Goal: Communication & Community: Answer question/provide support

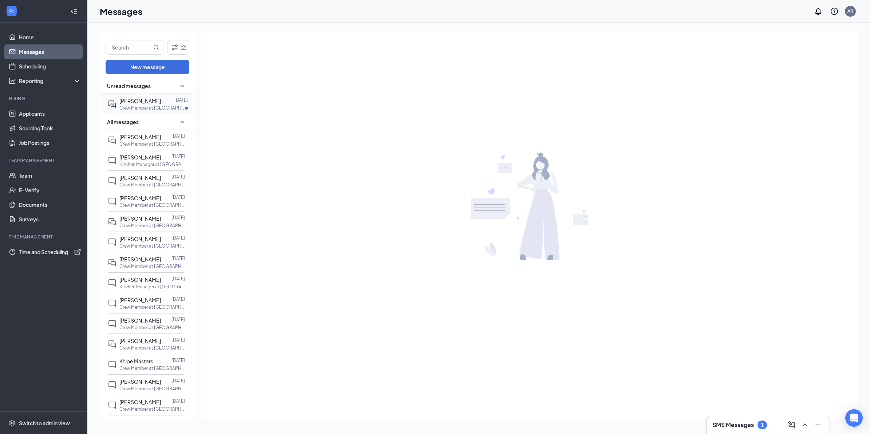
click at [141, 100] on span "[PERSON_NAME]" at bounding box center [140, 101] width 42 height 7
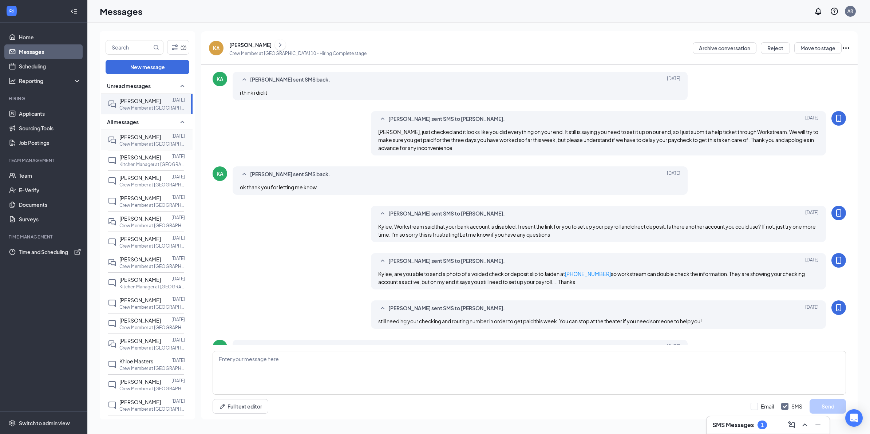
scroll to position [177, 0]
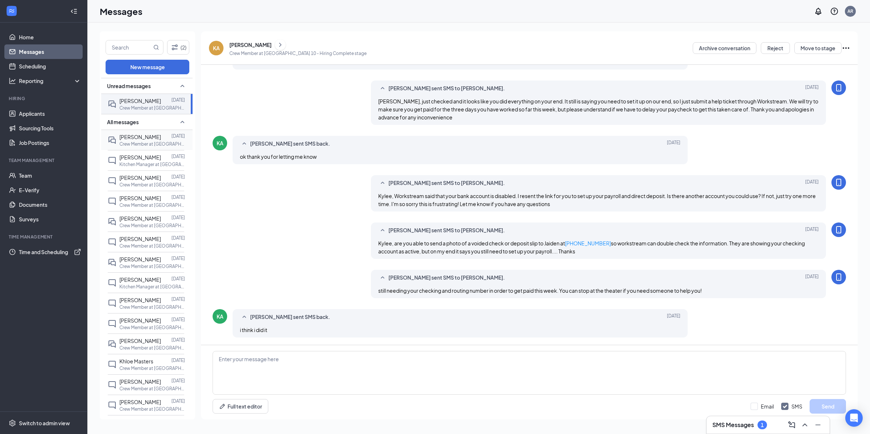
click at [161, 141] on div at bounding box center [166, 137] width 11 height 8
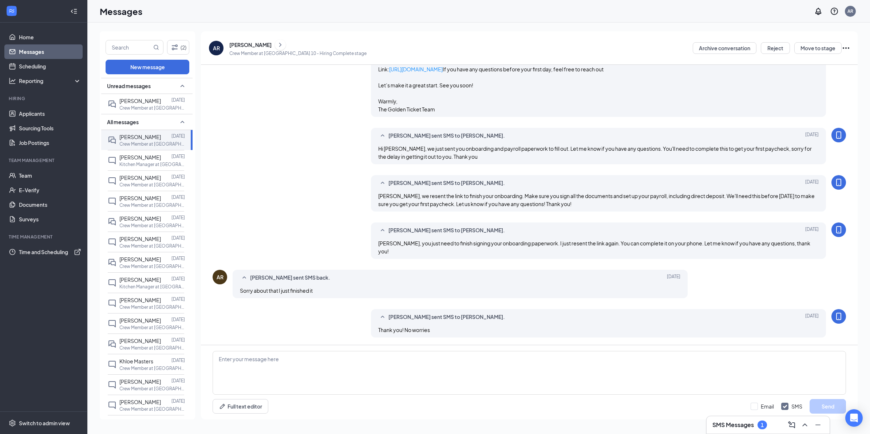
scroll to position [505, 0]
click at [146, 159] on span "[PERSON_NAME]" at bounding box center [140, 157] width 42 height 7
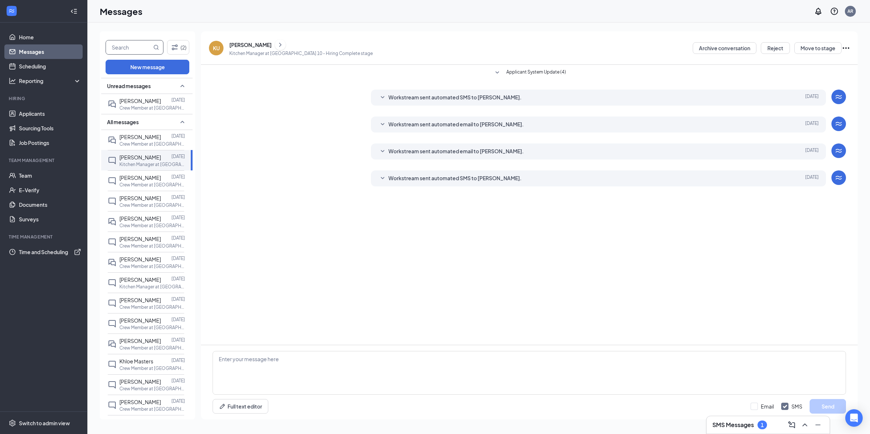
click at [122, 50] on input "text" at bounding box center [129, 47] width 46 height 14
type input "jaiden"
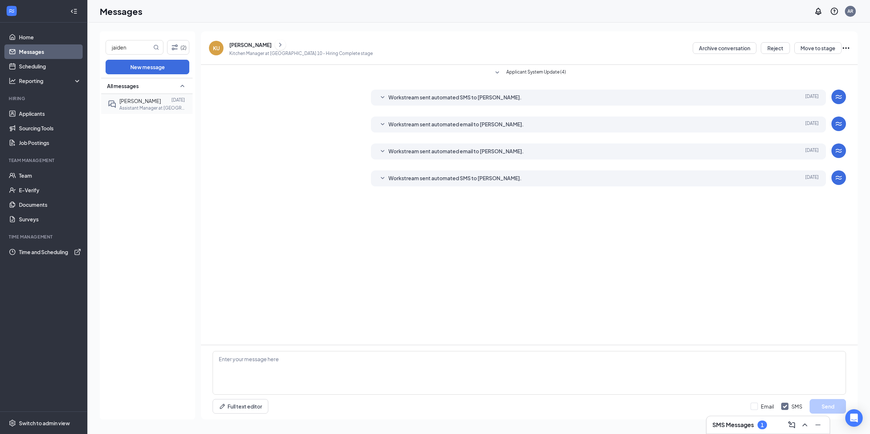
click at [146, 108] on p "Assistant Manager at [GEOGRAPHIC_DATA] 10" at bounding box center [152, 108] width 66 height 6
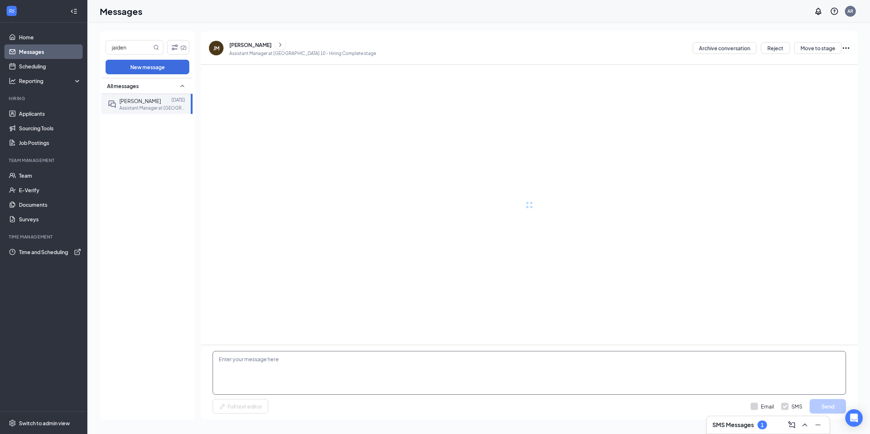
click at [261, 371] on textarea at bounding box center [530, 373] width 634 height 44
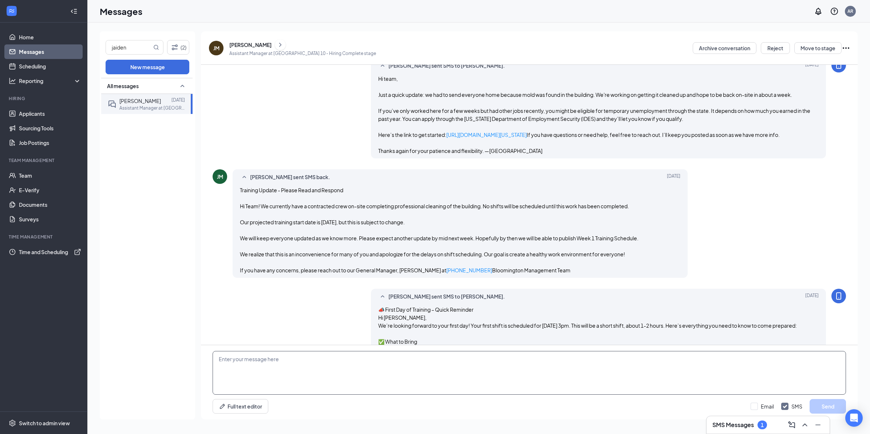
paste textarea "https://onboard.workstream.us/?token=eyJfcmFpbHMiOnsiZGF0YSI6Ijg0N2Y5ZjNiLWQxNG…"
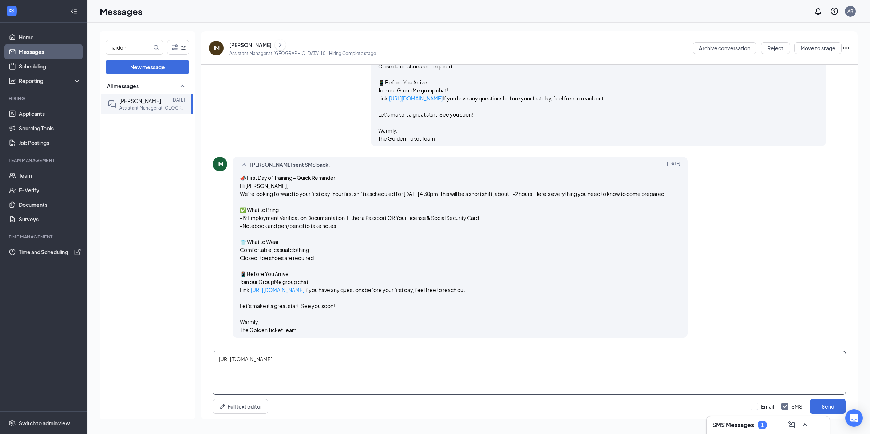
scroll to position [1233, 0]
type textarea "https://onboard.workstream.us/?token=eyJfcmFpbHMiOnsiZGF0YSI6Ijg0N2Y5ZjNiLWQxNG…"
click at [828, 403] on button "Send" at bounding box center [828, 406] width 36 height 15
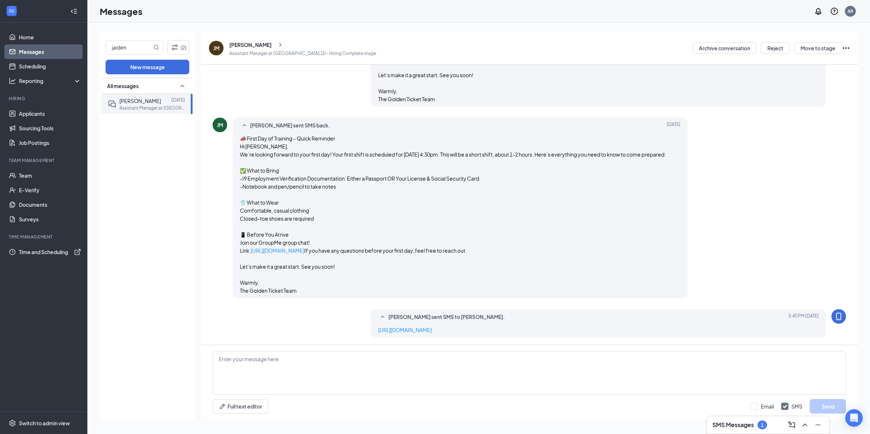
scroll to position [1289, 0]
click at [38, 170] on link "Team" at bounding box center [50, 175] width 62 height 15
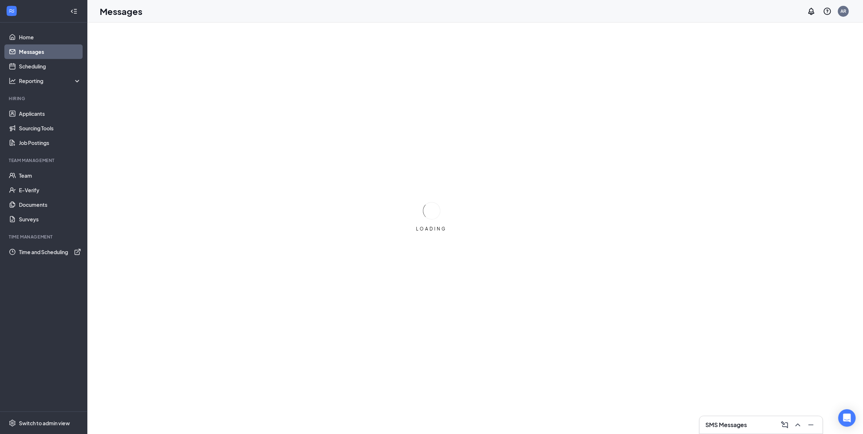
click at [735, 428] on h3 "SMS Messages" at bounding box center [727, 425] width 42 height 8
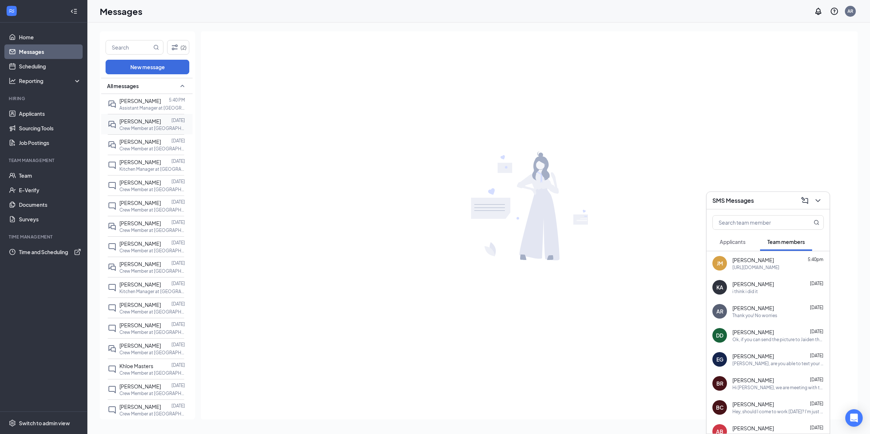
click at [144, 125] on div "[PERSON_NAME]" at bounding box center [140, 121] width 42 height 8
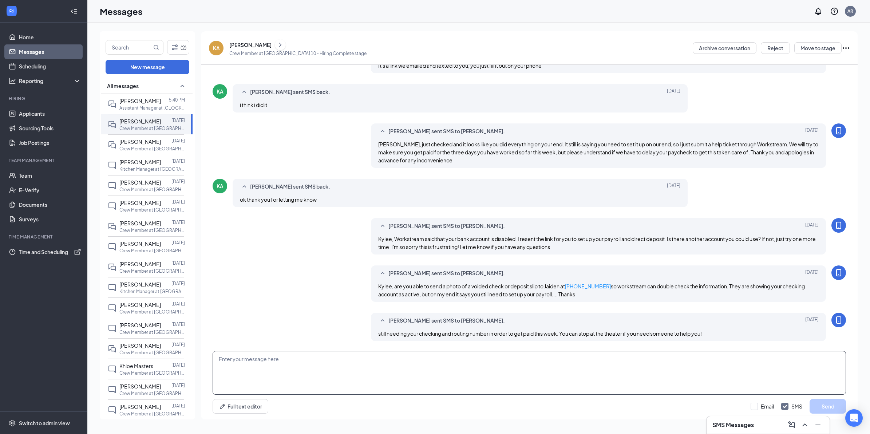
scroll to position [177, 0]
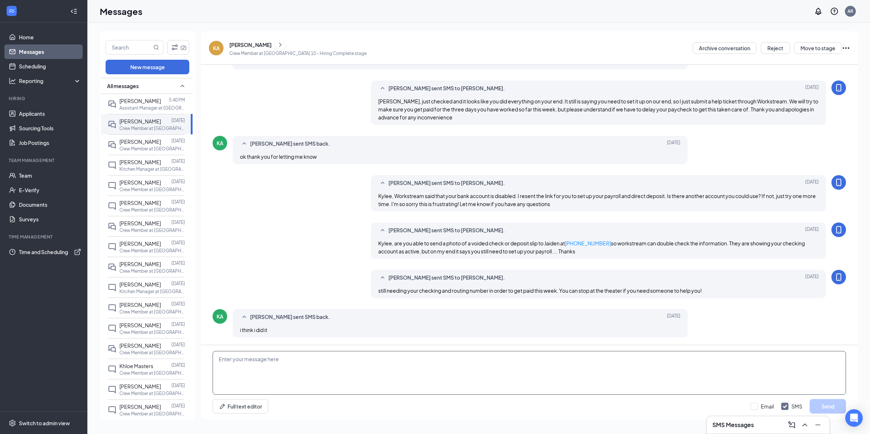
click at [415, 376] on textarea at bounding box center [530, 373] width 634 height 44
click at [371, 362] on textarea "Looks like you did from our end too. Let us know if you receive your paycheck w…" at bounding box center [530, 373] width 634 height 44
type textarea "Looks like you did from our end too. Let us know if you receive your paycheck w…"
drag, startPoint x: 841, startPoint y: 409, endPoint x: 834, endPoint y: 403, distance: 8.8
click at [842, 410] on button "Send" at bounding box center [828, 406] width 36 height 15
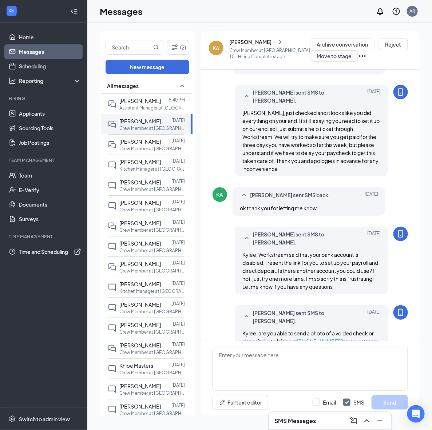
scroll to position [261, 0]
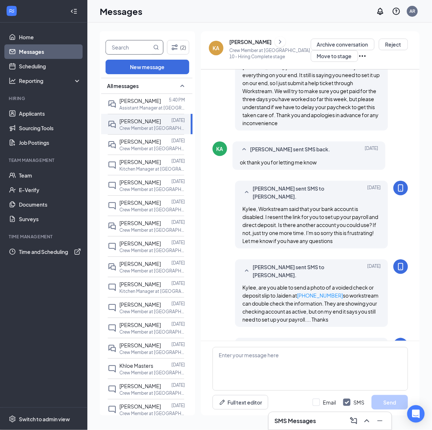
click at [119, 50] on input "text" at bounding box center [129, 47] width 46 height 14
type input "alexie"
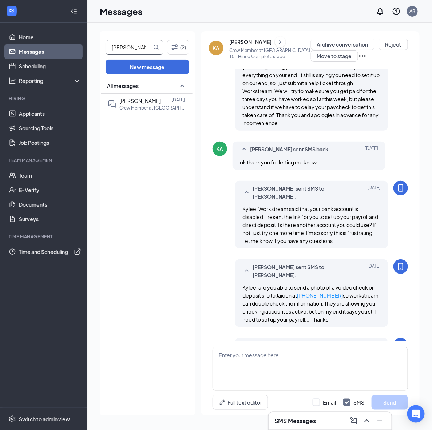
drag, startPoint x: 143, startPoint y: 110, endPoint x: 149, endPoint y: 119, distance: 11.1
click at [143, 110] on p "Crew Member at [GEOGRAPHIC_DATA] 10" at bounding box center [152, 108] width 66 height 6
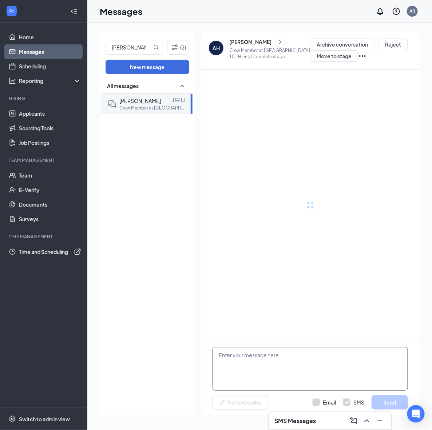
click at [267, 368] on textarea at bounding box center [311, 369] width 196 height 44
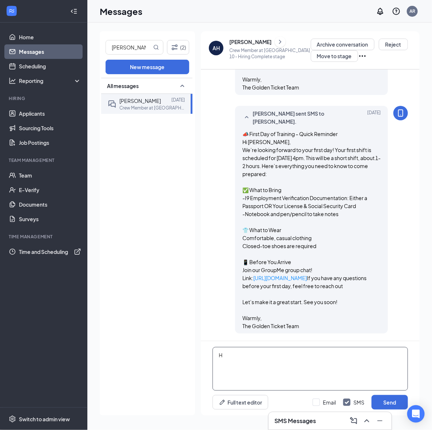
scroll to position [1861, 0]
drag, startPoint x: 310, startPoint y: 356, endPoint x: 216, endPoint y: 363, distance: 95.0
click at [216, 363] on textarea "Hi Alexie, are you able to stop in to the" at bounding box center [311, 369] width 196 height 44
type textarea "Hi Alexie, are you able to stop in to the"
drag, startPoint x: 138, startPoint y: 45, endPoint x: 75, endPoint y: 37, distance: 63.5
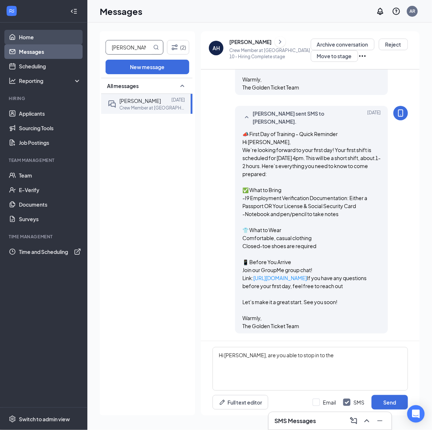
click at [76, 37] on div "Home Messages Scheduling Reporting Hiring Applicants Sourcing Tools Job Posting…" at bounding box center [216, 215] width 432 height 430
type input "\"
click at [33, 51] on link "Messages" at bounding box center [50, 51] width 62 height 15
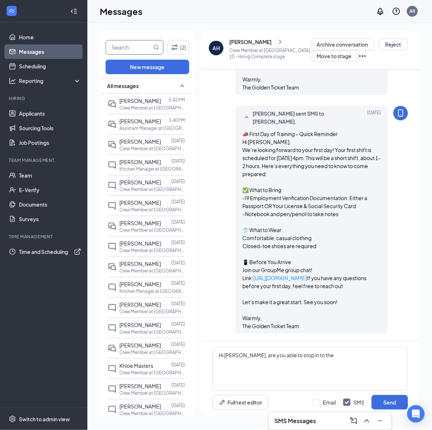
click at [124, 41] on input "text" at bounding box center [129, 47] width 46 height 14
type input "alexie"
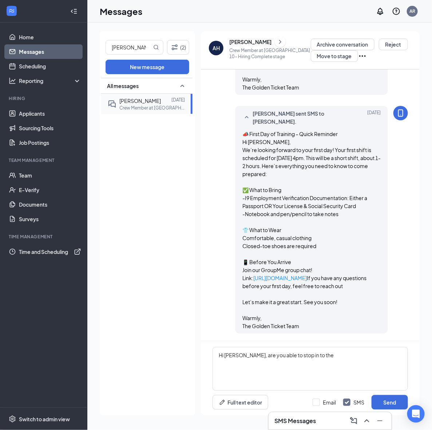
click at [161, 103] on div at bounding box center [166, 101] width 11 height 8
click at [319, 357] on textarea "Hi Alexie, are you able to stop in to the" at bounding box center [311, 369] width 196 height 44
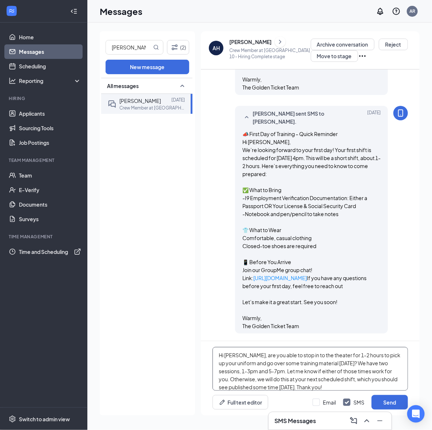
click at [328, 379] on textarea "Hi Alexie, are you able to stop in to the theater for 1-2 hours to pick up your…" at bounding box center [311, 369] width 196 height 44
click at [382, 379] on textarea "Hi Alexie, are you able to stop in to the theater for 1-2 hours to pick up your…" at bounding box center [311, 369] width 196 height 44
click at [367, 385] on textarea "Hi Alexie, are you able to stop in to the theater for 1-2 hours to pick up your…" at bounding box center [311, 369] width 196 height 44
click at [365, 388] on textarea "Hi Alexie, are you able to stop in to the theater for 1-2 hours to pick up your…" at bounding box center [311, 369] width 196 height 44
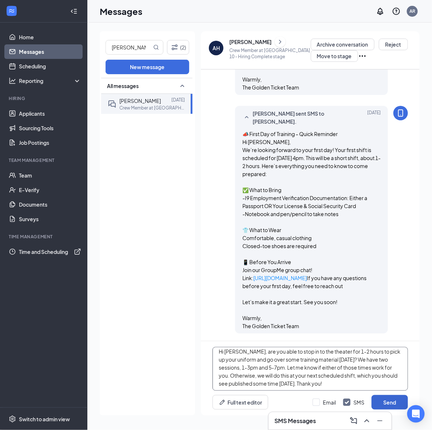
scroll to position [4, 0]
type textarea "Hi Alexie, are you able to stop in to the theater for 1-2 hours to pick up your…"
click at [326, 401] on input "Email" at bounding box center [324, 402] width 23 height 7
checkbox input "true"
click at [386, 400] on button "Send" at bounding box center [390, 402] width 36 height 15
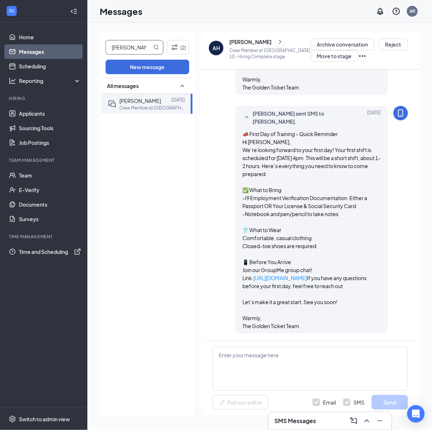
scroll to position [0, 0]
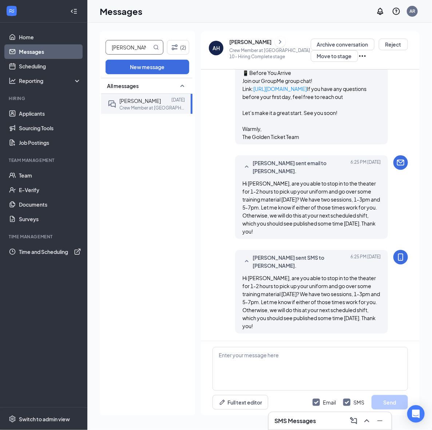
drag, startPoint x: 130, startPoint y: 43, endPoint x: 102, endPoint y: 43, distance: 28.0
click at [102, 43] on div "alexie (2) New message All messages ALEXIE HOY Sep 30 Crew Member at Bloomingto…" at bounding box center [147, 223] width 95 height 385
type input "brayd"
click at [151, 104] on div "[PERSON_NAME]" at bounding box center [140, 101] width 42 height 8
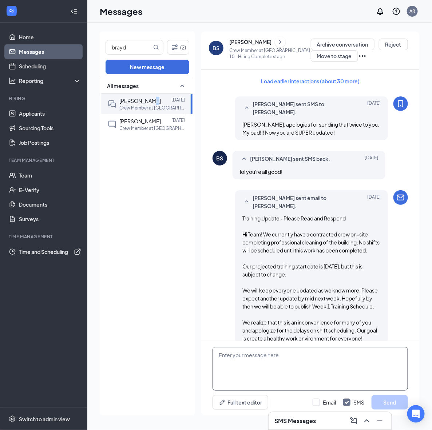
click at [257, 372] on textarea at bounding box center [311, 369] width 196 height 44
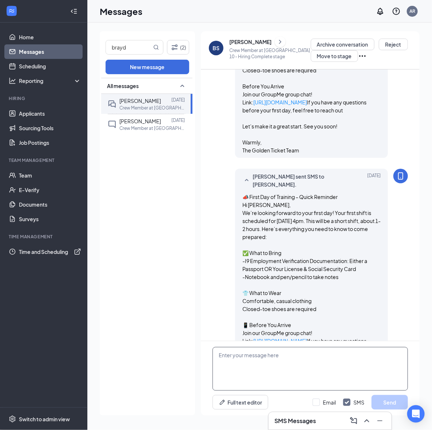
paste textarea "Hi [PERSON_NAME], are you able to stop in to the theater for 1-2 hours to pick …"
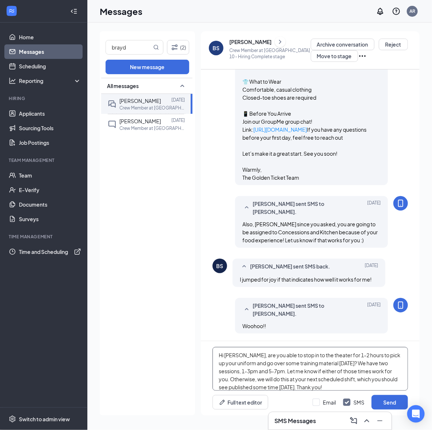
scroll to position [1157, 0]
click at [233, 355] on textarea "Hi [PERSON_NAME], are you able to stop in to the theater for 1-2 hours to pick …" at bounding box center [311, 369] width 196 height 44
type textarea "Hi Brayden, are you able to stop in to the theater for 1-2 hours to pick up you…"
click at [389, 403] on button "Send" at bounding box center [390, 402] width 36 height 15
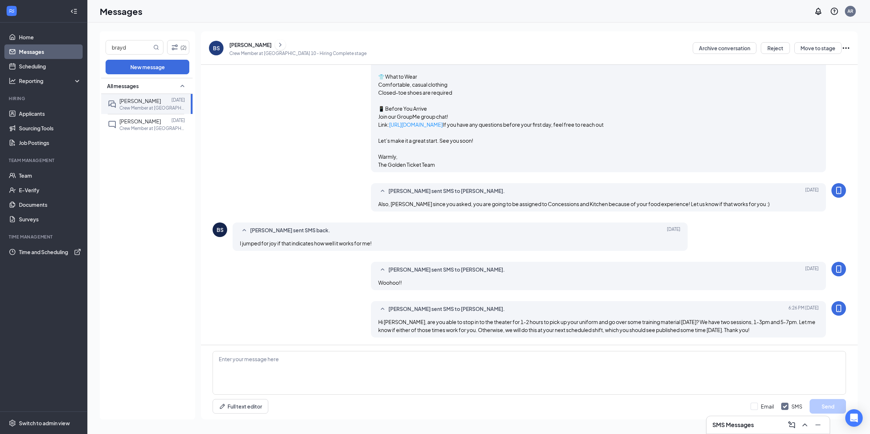
scroll to position [824, 0]
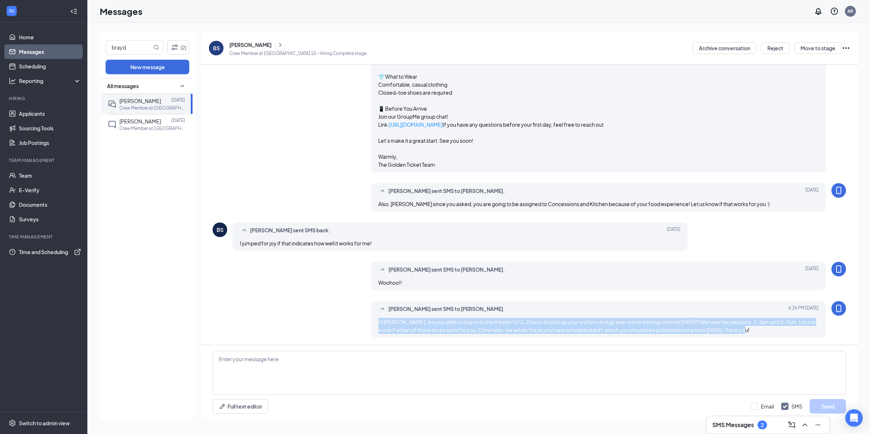
drag, startPoint x: 371, startPoint y: 319, endPoint x: 769, endPoint y: 328, distance: 398.5
click at [769, 328] on div "Amy Rohrschneider sent SMS to Brayden Shaffer. Today 6:26 PM Hi Brayden, are yo…" at bounding box center [598, 319] width 455 height 36
drag, startPoint x: 769, startPoint y: 328, endPoint x: 738, endPoint y: 325, distance: 31.1
copy span "Hi Brayden, are you able to stop in to the theater for 1-2 hours to pick up you…"
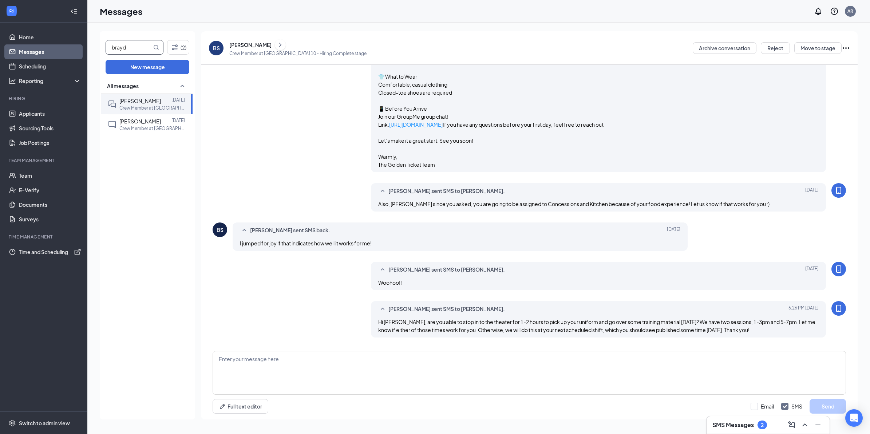
click at [103, 43] on div "brayd (2) New message All messages Brayden Shaffer Oct 1 Crew Member at Bloomin…" at bounding box center [147, 225] width 95 height 388
drag, startPoint x: 128, startPoint y: 45, endPoint x: 106, endPoint y: 46, distance: 22.2
click at [106, 46] on input "brayd" at bounding box center [129, 47] width 46 height 14
type input "jacob"
click at [146, 127] on p "Crew Member at [GEOGRAPHIC_DATA] 10" at bounding box center [152, 128] width 66 height 6
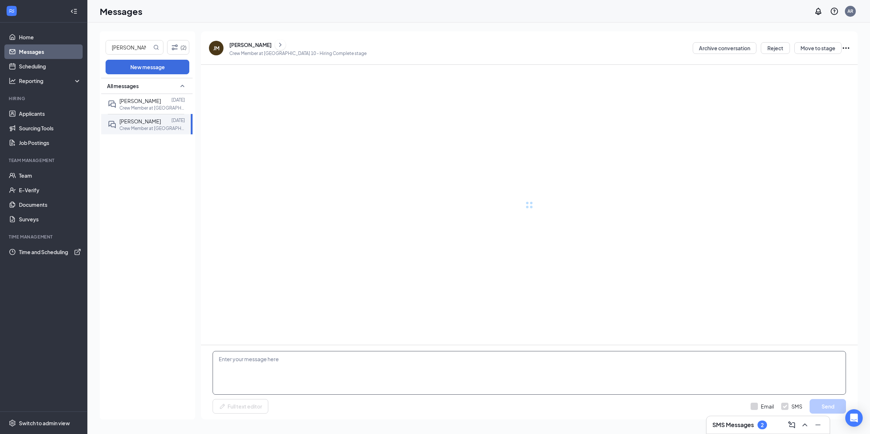
click at [342, 375] on textarea at bounding box center [530, 373] width 634 height 44
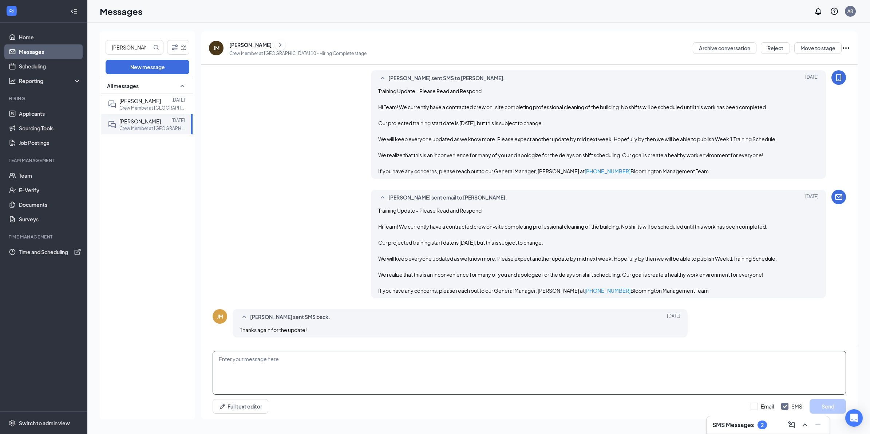
paste textarea "Hi Brayden, are you able to stop in to the theater for 1-2 hours to pick up you…"
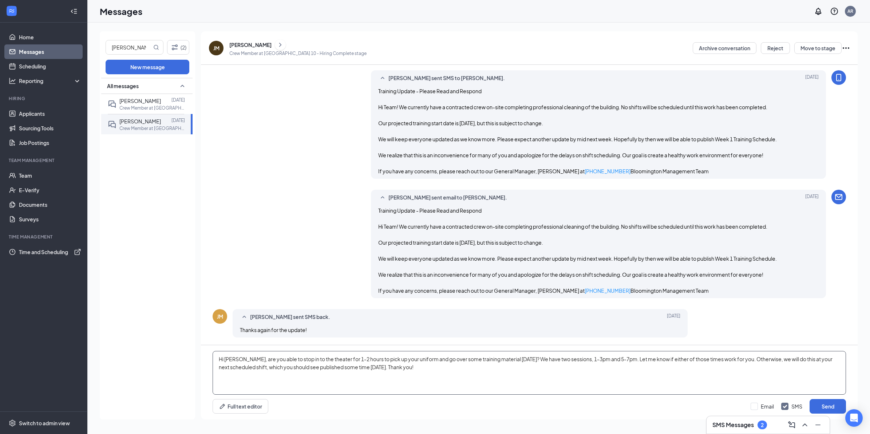
scroll to position [761, 0]
click at [238, 358] on textarea "Hi Brayden, are you able to stop in to the theater for 1-2 hours to pick up you…" at bounding box center [530, 373] width 634 height 44
type textarea "Hi Jacob, are you able to stop in to the theater for 1-2 hours to pick up your …"
click at [838, 403] on button "Send" at bounding box center [828, 406] width 36 height 15
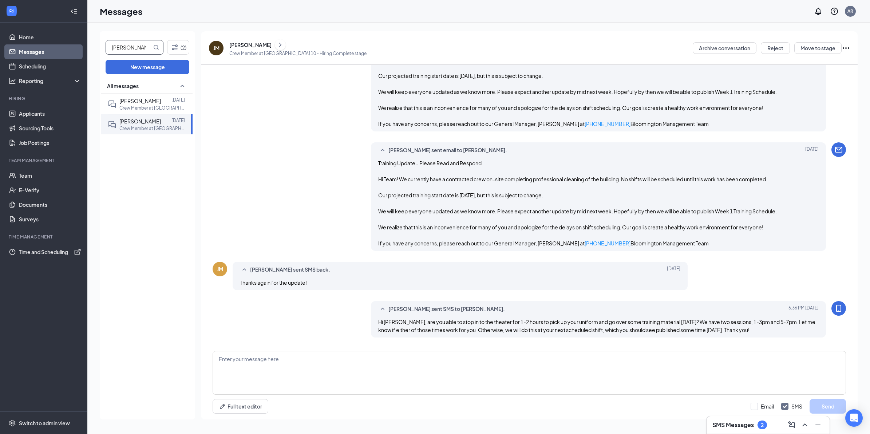
scroll to position [808, 0]
drag, startPoint x: 137, startPoint y: 50, endPoint x: 91, endPoint y: 44, distance: 45.8
click at [91, 44] on div "jacob (2) New message All messages Jacob Thoennes Sep 30 Crew Member at Bloomin…" at bounding box center [478, 228] width 783 height 411
type input "kyle"
drag, startPoint x: 144, startPoint y: 119, endPoint x: 164, endPoint y: 151, distance: 37.5
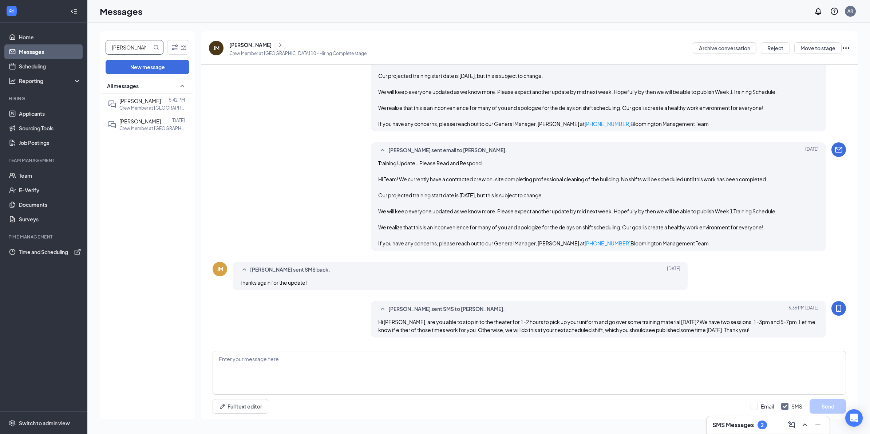
click at [161, 120] on div at bounding box center [166, 121] width 11 height 8
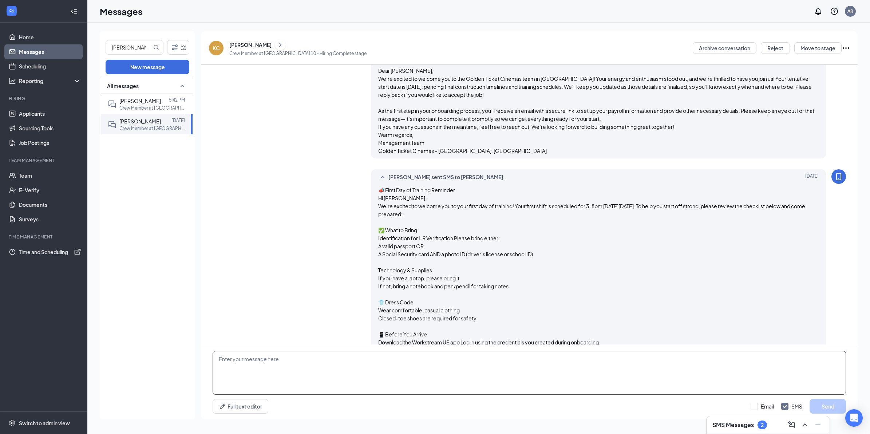
click at [281, 380] on textarea at bounding box center [530, 373] width 634 height 44
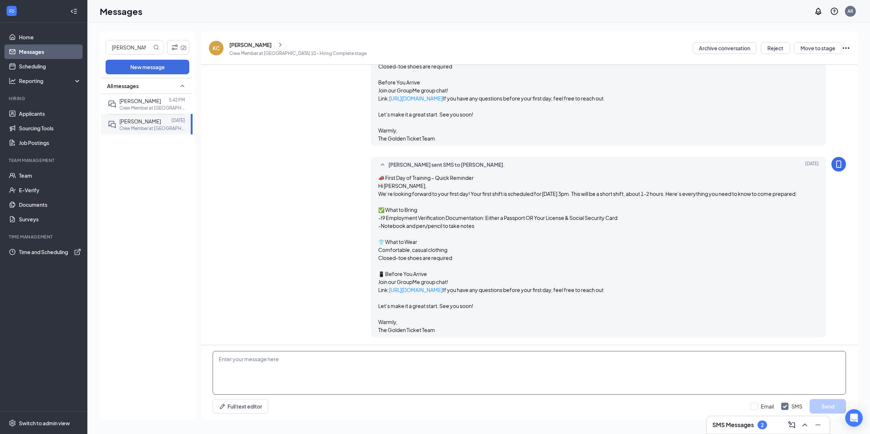
scroll to position [1410, 0]
paste textarea "Hi Brayden, are you able to stop in to the theater for 1-2 hours to pick up you…"
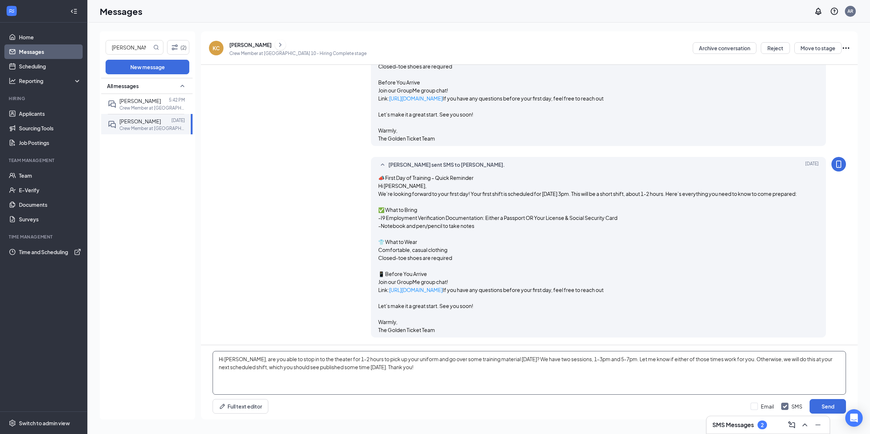
click at [234, 359] on textarea "Hi Brayden, are you able to stop in to the theater for 1-2 hours to pick up you…" at bounding box center [530, 373] width 634 height 44
type textarea "Hi Kyle, are you able to stop in to the theater for 1-2 hours to pick up your u…"
click at [826, 404] on button "Send" at bounding box center [828, 406] width 36 height 15
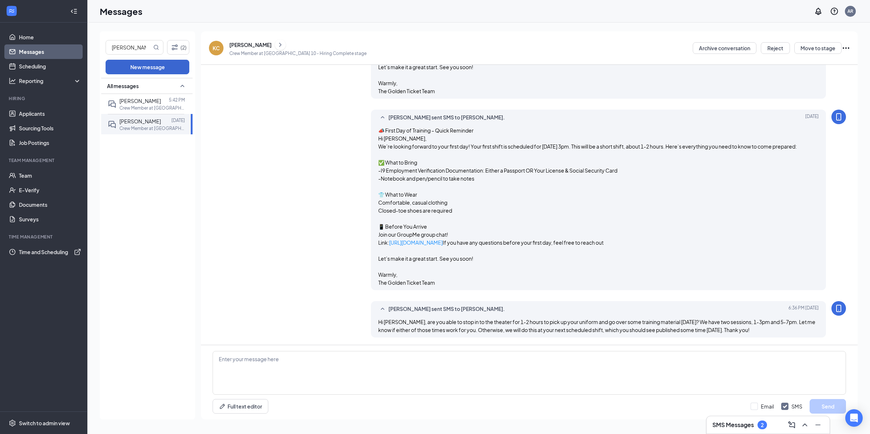
scroll to position [1457, 0]
drag, startPoint x: 110, startPoint y: 48, endPoint x: 98, endPoint y: 46, distance: 12.4
click at [99, 46] on div "kyle (2) New message All messages Kylee Anthony 5:42 PM Crew Member at Blooming…" at bounding box center [478, 228] width 783 height 411
type input "kayla"
click at [137, 102] on span "[PERSON_NAME]" at bounding box center [140, 101] width 42 height 7
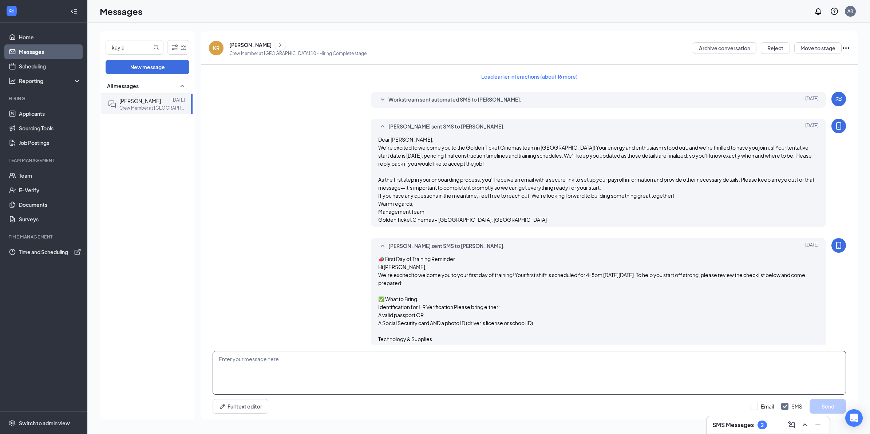
click at [260, 369] on textarea at bounding box center [530, 373] width 634 height 44
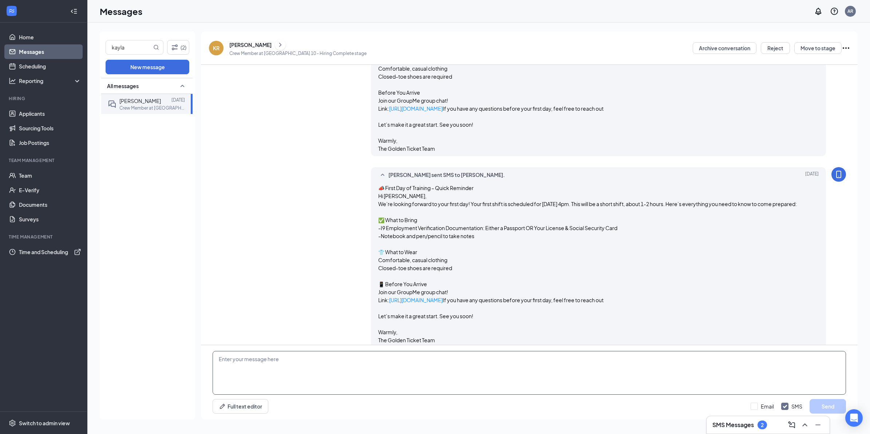
paste textarea "Hi Brayden, are you able to stop in to the theater for 1-2 hours to pick up you…"
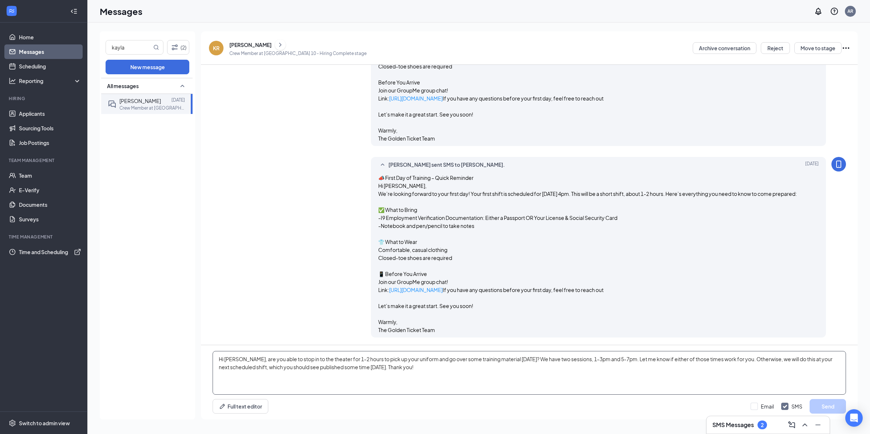
scroll to position [1373, 0]
click at [237, 357] on textarea "Hi Brayden, are you able to stop in to the theater for 1-2 hours to pick up you…" at bounding box center [530, 373] width 634 height 44
type textarea "Hi Kayla, are you able to stop in to the theater for 1-2 hours to pick up your …"
click at [817, 403] on button "Send" at bounding box center [828, 406] width 36 height 15
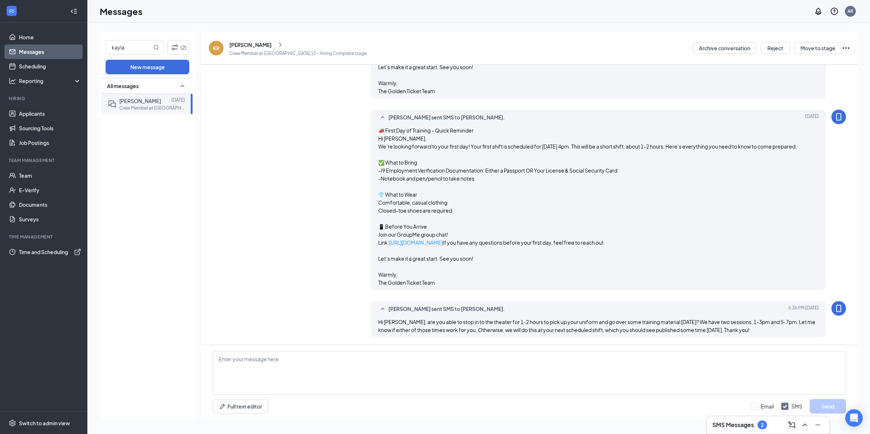
scroll to position [1421, 0]
drag, startPoint x: 139, startPoint y: 46, endPoint x: 77, endPoint y: 44, distance: 62.0
click at [75, 44] on div "Home Messages Scheduling Reporting Hiring Applicants Sourcing Tools Job Posting…" at bounding box center [435, 217] width 870 height 434
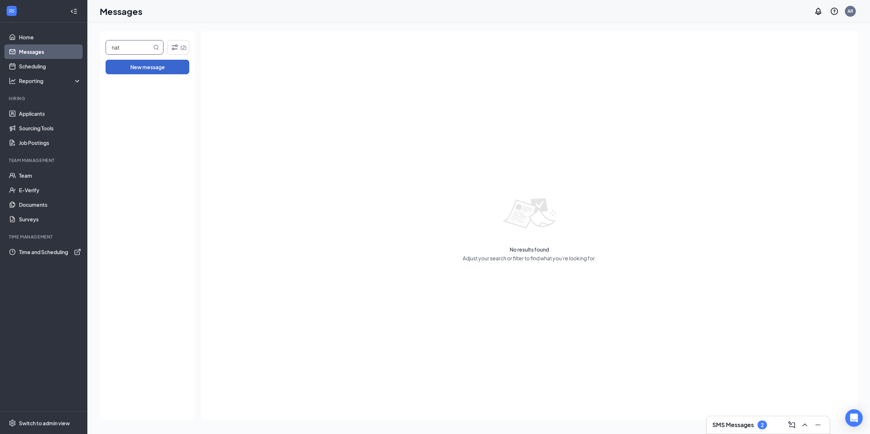
type input "nat"
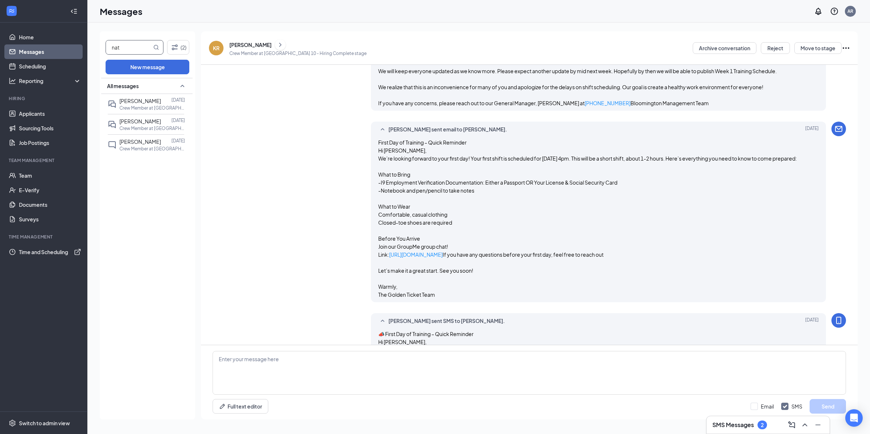
scroll to position [1394, 0]
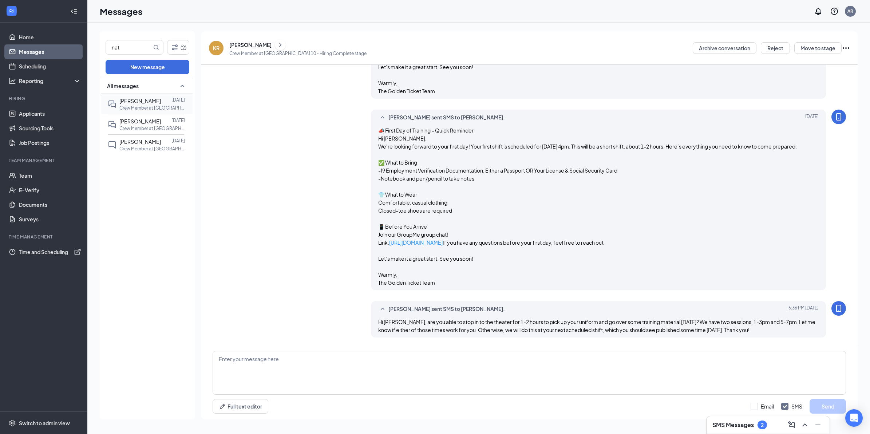
click at [138, 103] on span "[PERSON_NAME]" at bounding box center [140, 101] width 42 height 7
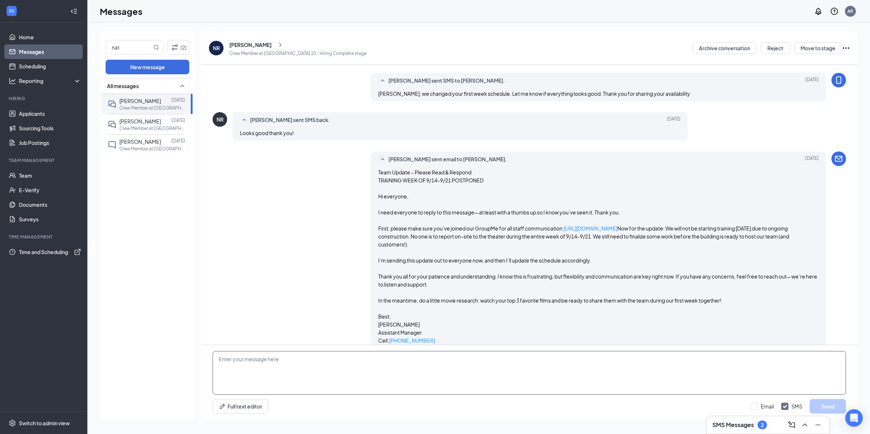
click at [270, 371] on textarea at bounding box center [530, 373] width 634 height 44
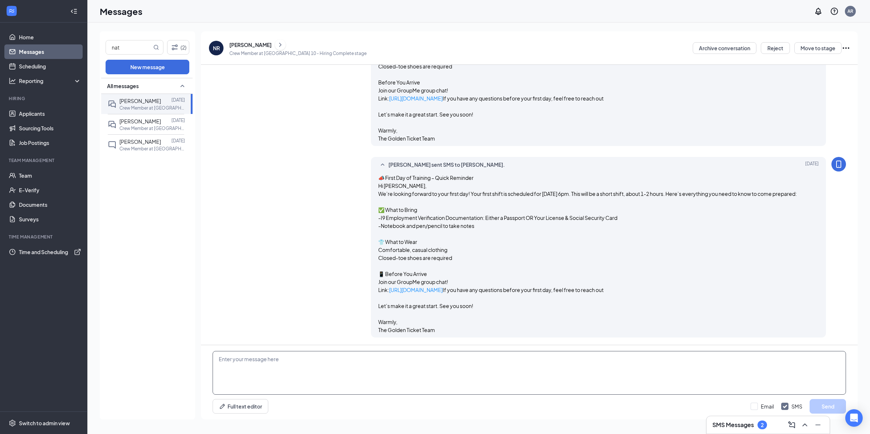
scroll to position [1033, 0]
paste textarea "Hi Brayden, are you able to stop in to the theater for 1-2 hours to pick up you…"
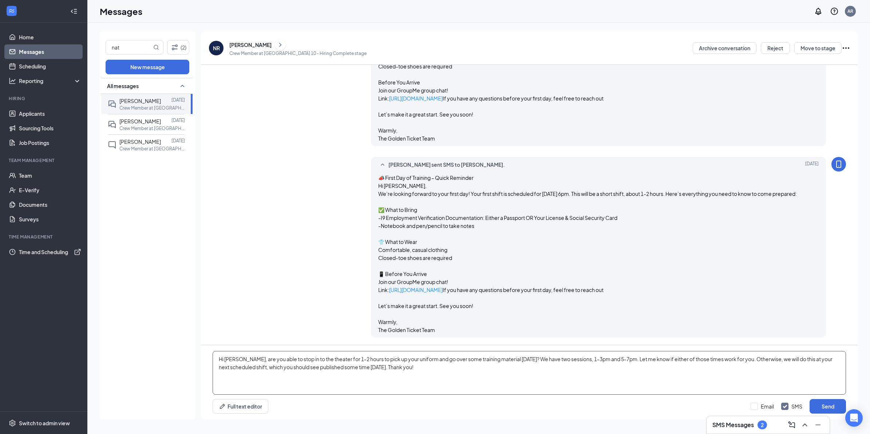
click at [232, 359] on textarea "Hi Brayden, are you able to stop in to the theater for 1-2 hours to pick up you…" at bounding box center [530, 373] width 634 height 44
type textarea "Hi Nate, are you able to stop in to the theater for 1-2 hours to pick up your u…"
click at [835, 409] on button "Send" at bounding box center [828, 406] width 36 height 15
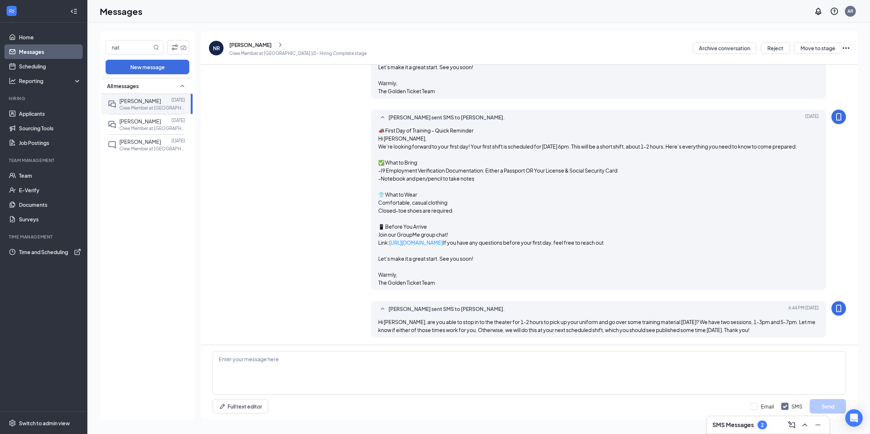
scroll to position [1080, 0]
drag, startPoint x: 126, startPoint y: 42, endPoint x: 97, endPoint y: 44, distance: 29.2
click at [97, 44] on div "nat (2) New message All messages Nathan Rieken Sep 30 Crew Member at Bloomingto…" at bounding box center [478, 228] width 783 height 411
type input "ray"
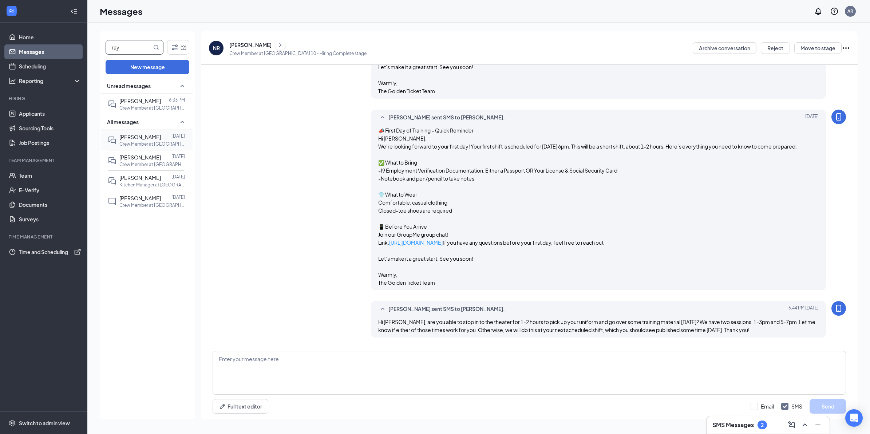
click at [152, 142] on p "Crew Member at [GEOGRAPHIC_DATA] 10" at bounding box center [152, 144] width 66 height 6
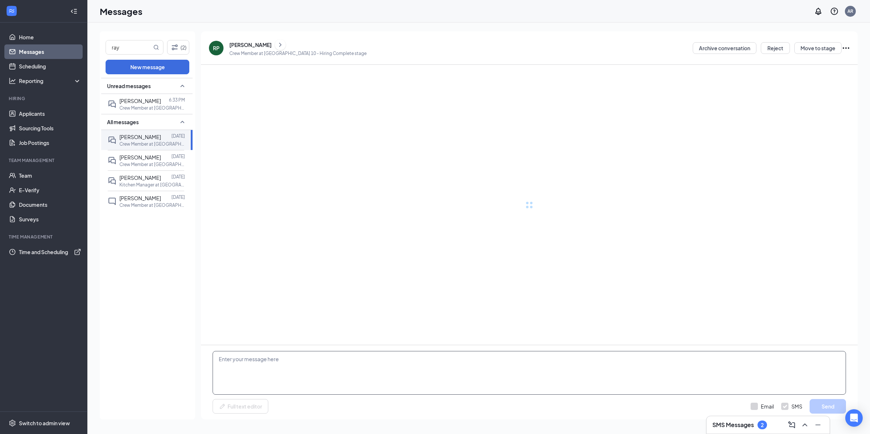
click at [268, 367] on textarea at bounding box center [530, 373] width 634 height 44
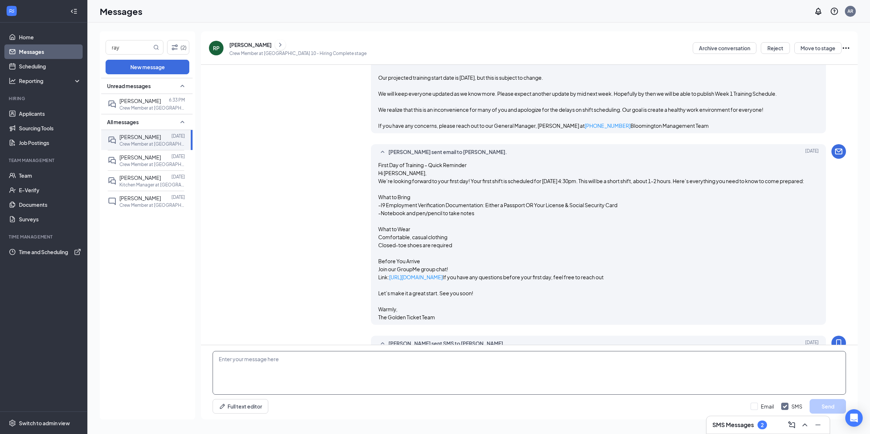
paste textarea "Hi Brayden, are you able to stop in to the theater for 1-2 hours to pick up you…"
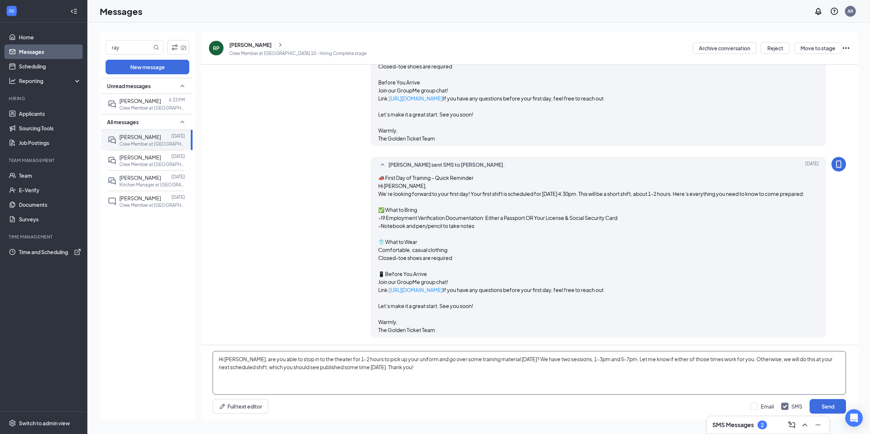
scroll to position [1293, 0]
click at [225, 356] on textarea "Hi Brayden, are you able to stop in to the theater for 1-2 hours to pick up you…" at bounding box center [530, 373] width 634 height 44
type textarea "Hi Rayce, are you able to stop in to the theater for 1-2 hours to pick up your …"
click at [834, 412] on button "Send" at bounding box center [828, 406] width 36 height 15
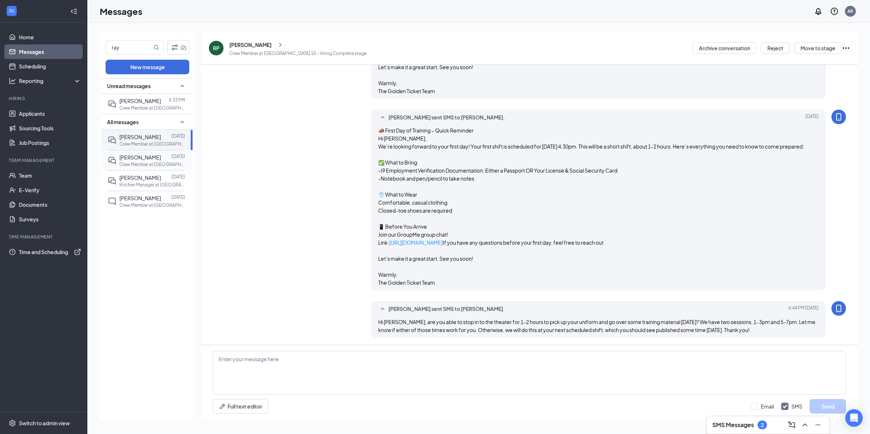
scroll to position [1340, 0]
drag, startPoint x: 121, startPoint y: 46, endPoint x: 97, endPoint y: 42, distance: 24.3
click at [97, 42] on div "ray (2) New message Unread messages Brayden Shaffer 6:33 PM Crew Member at Bloo…" at bounding box center [478, 228] width 783 height 411
type input "tiff"
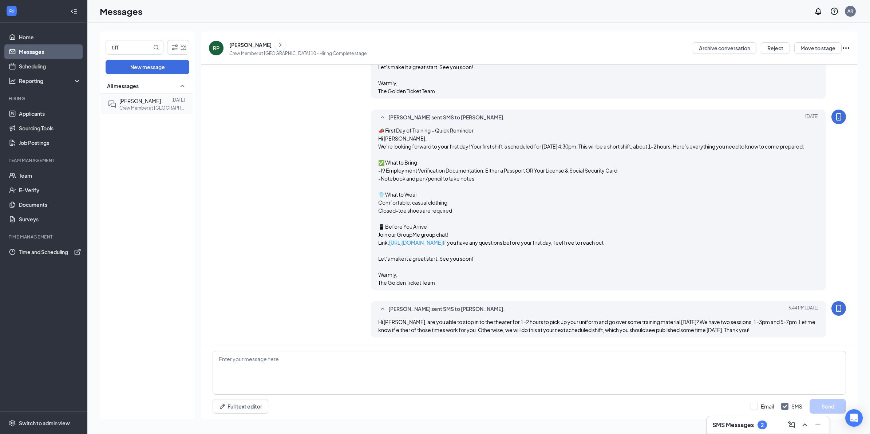
click at [141, 102] on span "[PERSON_NAME]" at bounding box center [140, 101] width 42 height 7
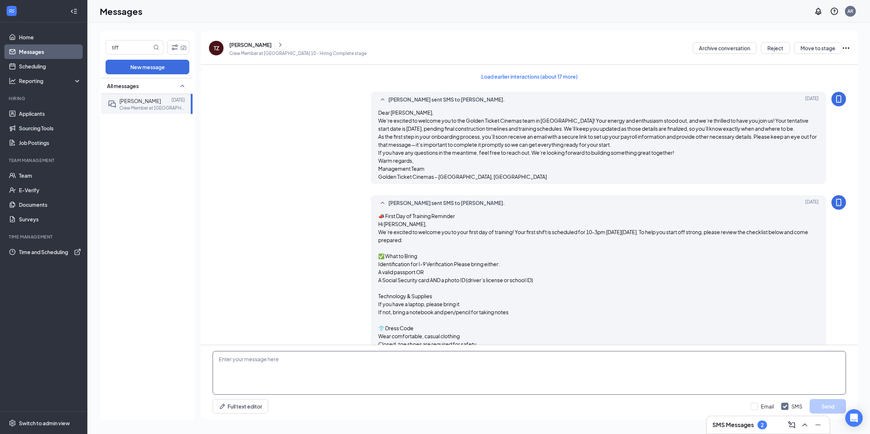
click at [314, 374] on textarea at bounding box center [530, 373] width 634 height 44
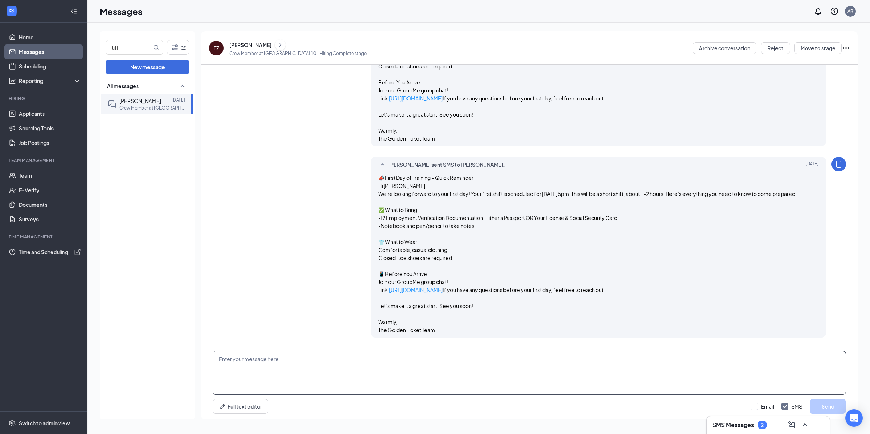
scroll to position [1386, 0]
paste textarea "Hi Brayden, are you able to stop in to the theater for 1-2 hours to pick up you…"
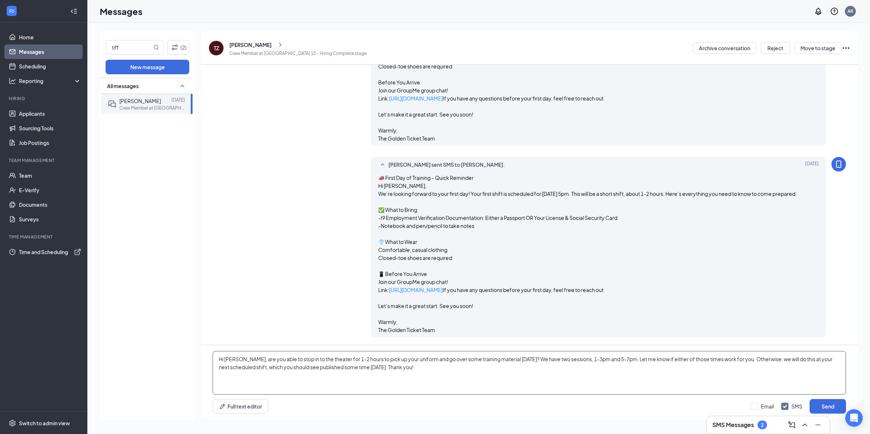
click at [237, 361] on textarea "Hi Brayden, are you able to stop in to the theater for 1-2 hours to pick up you…" at bounding box center [530, 373] width 634 height 44
type textarea "Hi Tiffany, are you able to stop in to the theater for 1-2 hours to pick up you…"
click at [835, 405] on button "Send" at bounding box center [828, 406] width 36 height 15
click at [737, 427] on h3 "SMS Messages" at bounding box center [734, 425] width 42 height 8
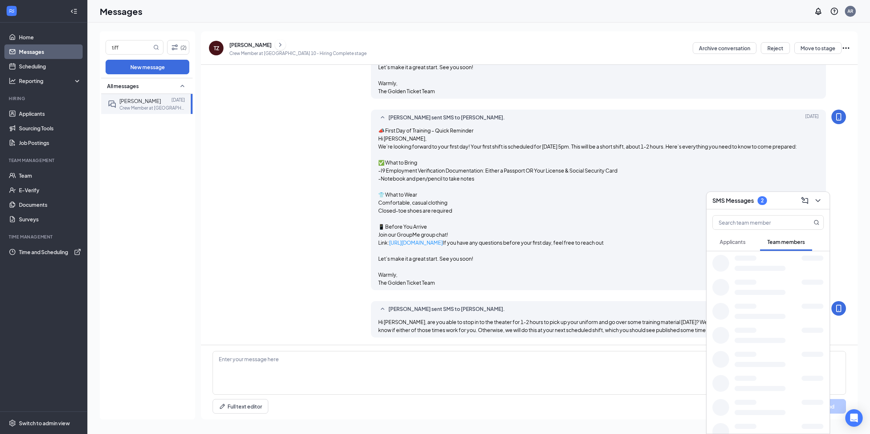
scroll to position [1433, 0]
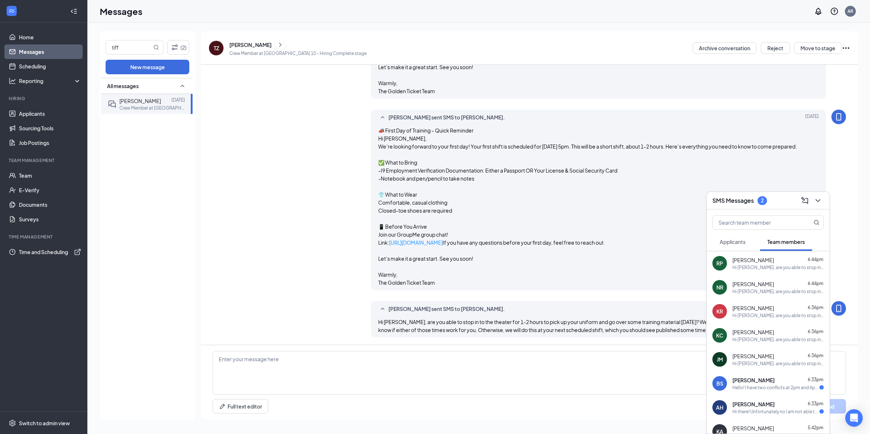
click at [769, 407] on div "Alexie Hoy 6:33pm" at bounding box center [778, 404] width 91 height 7
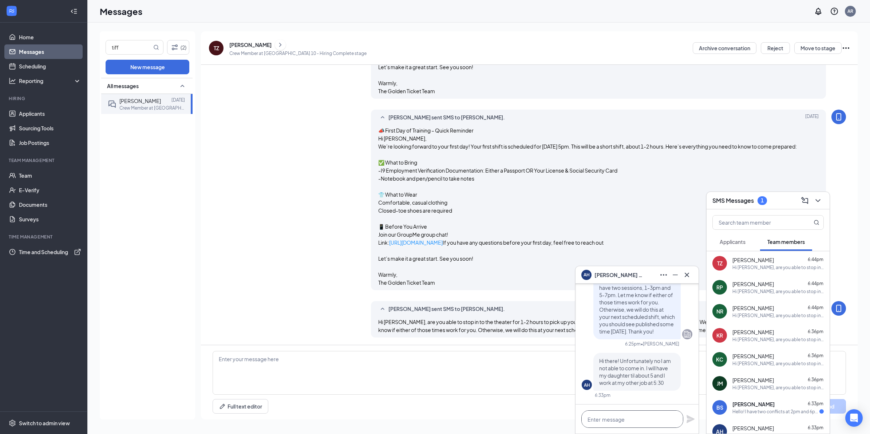
click at [628, 419] on textarea at bounding box center [633, 418] width 102 height 17
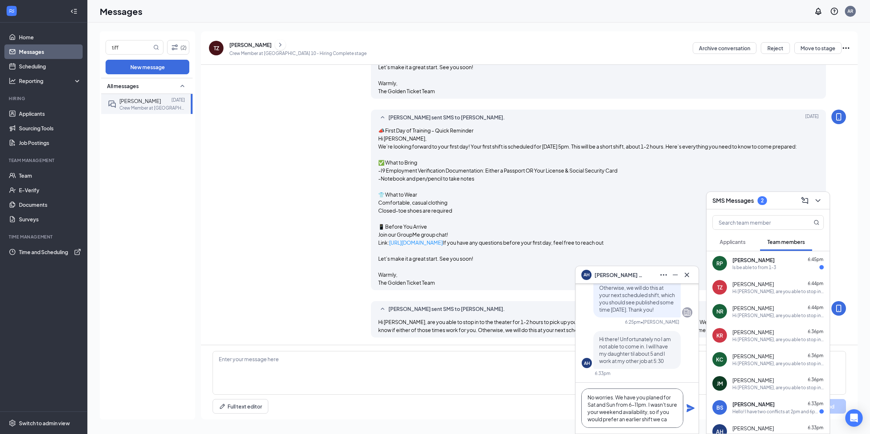
scroll to position [8, 0]
type textarea "No worries. We have you planed for Sat and Sun from 6-11pm. I wasn't sure your …"
click at [690, 408] on icon "Plane" at bounding box center [690, 408] width 9 height 9
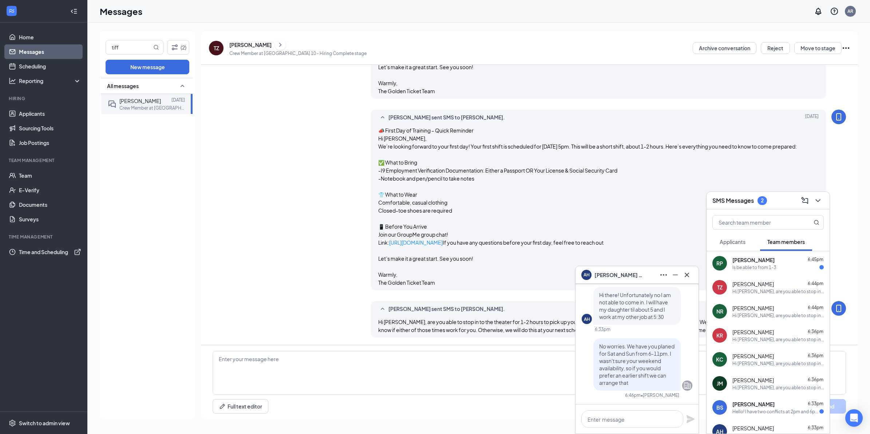
click at [785, 413] on div "Hello! I have two conflicts at 2pm and 6pm. I apologize for the inconvenience. …" at bounding box center [776, 412] width 87 height 6
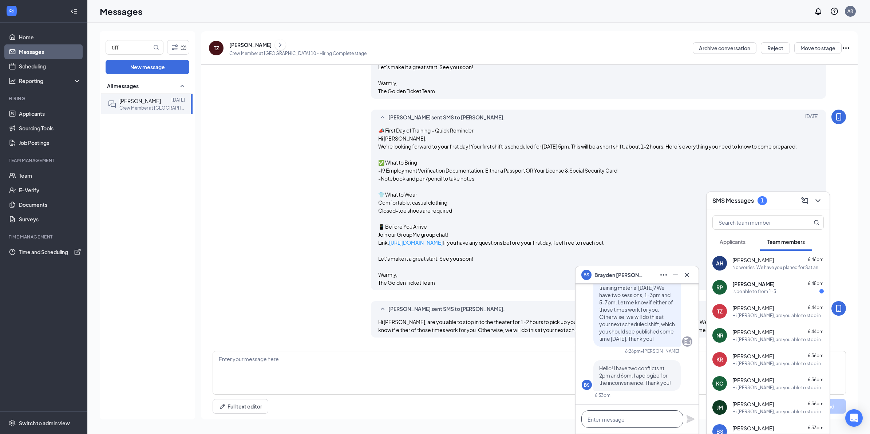
click at [630, 421] on textarea at bounding box center [633, 418] width 102 height 17
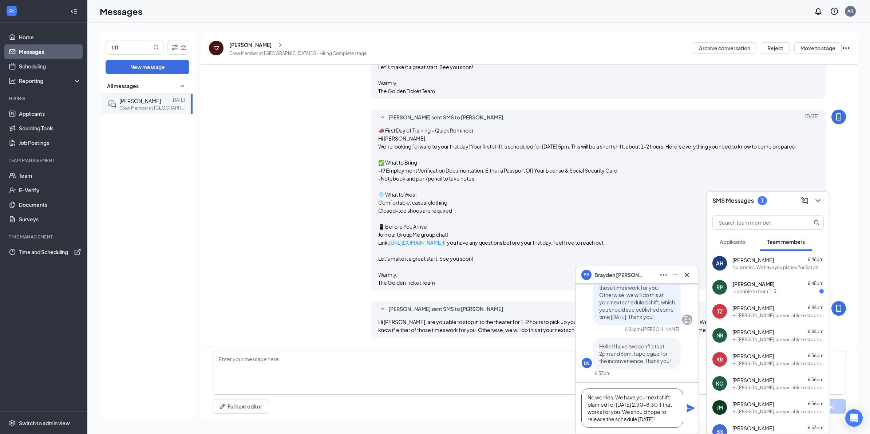
click at [643, 410] on textarea "No worries. We have your next shift planned for Sunday 2:30-8:30 if that works …" at bounding box center [633, 408] width 102 height 39
click at [651, 418] on textarea "No worries. We have your next shift planned for Sunday 2:30-8:30 if that works …" at bounding box center [633, 408] width 102 height 39
type textarea "No worries. We have your next shift planned for Sunday 2:30-8:30 if that works …"
click at [690, 409] on icon "Plane" at bounding box center [691, 408] width 8 height 8
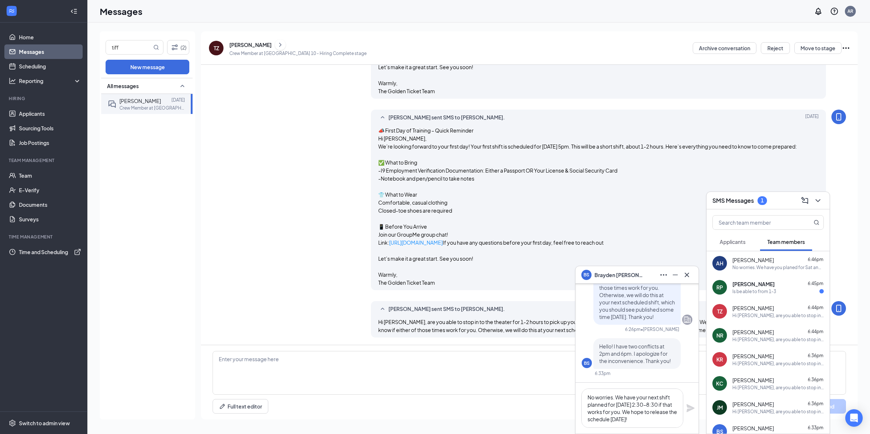
click at [754, 294] on div "Is be able to from 1-3" at bounding box center [755, 291] width 44 height 6
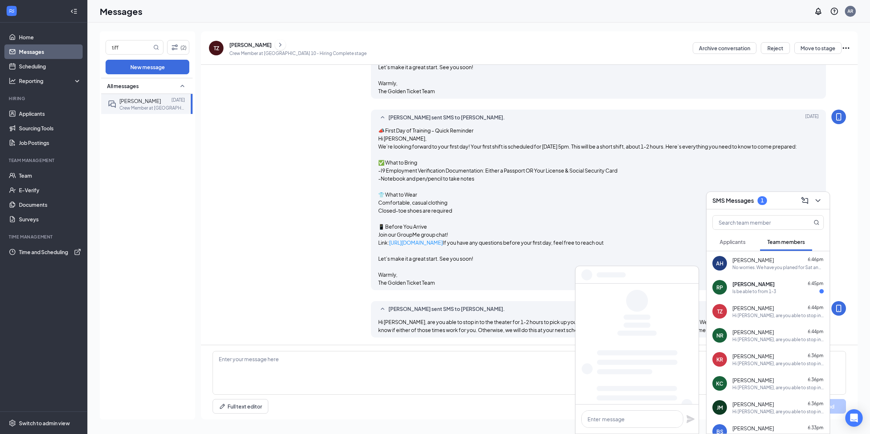
scroll to position [0, 0]
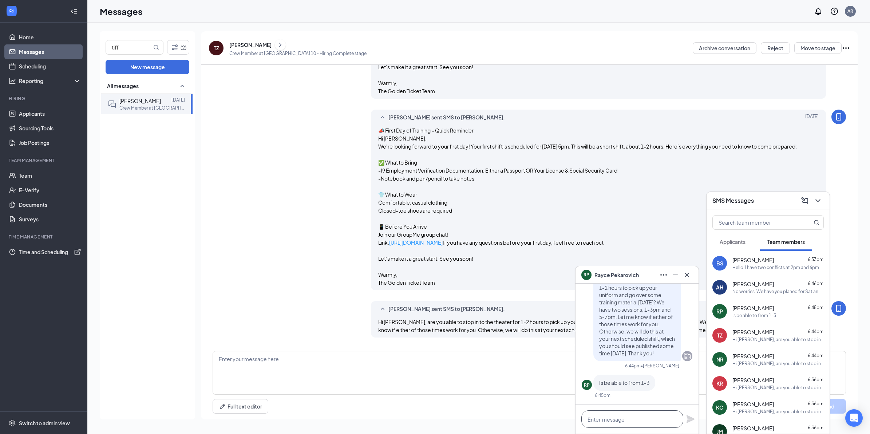
click at [643, 422] on textarea at bounding box center [633, 418] width 102 height 17
type textarea "Awesome, I will add that to the schedule thank you"
click at [689, 415] on icon "Plane" at bounding box center [691, 415] width 8 height 8
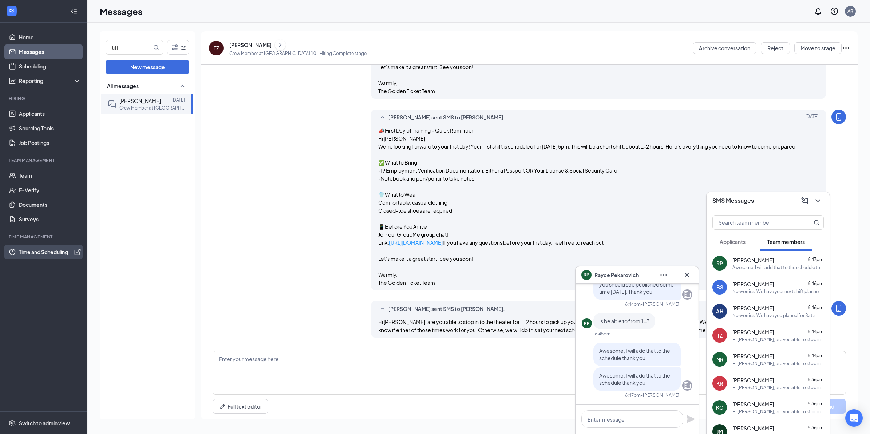
click at [41, 252] on link "Time and Scheduling" at bounding box center [50, 252] width 62 height 15
click at [26, 46] on link "Messages" at bounding box center [50, 51] width 62 height 15
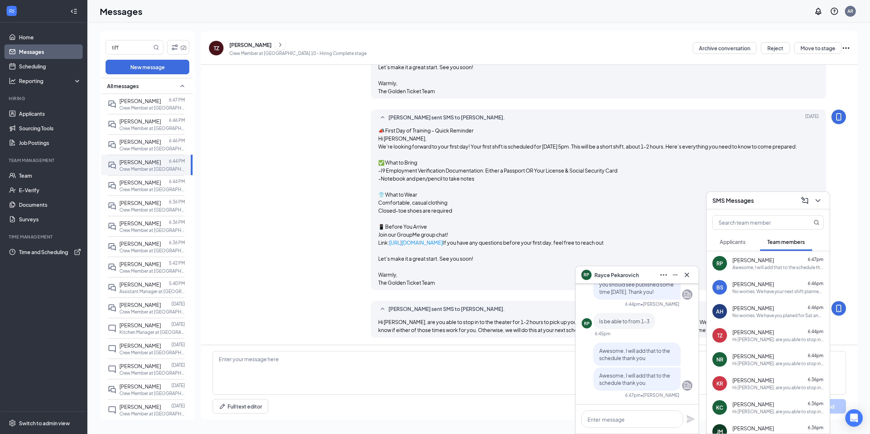
click at [31, 51] on link "Messages" at bounding box center [50, 51] width 62 height 15
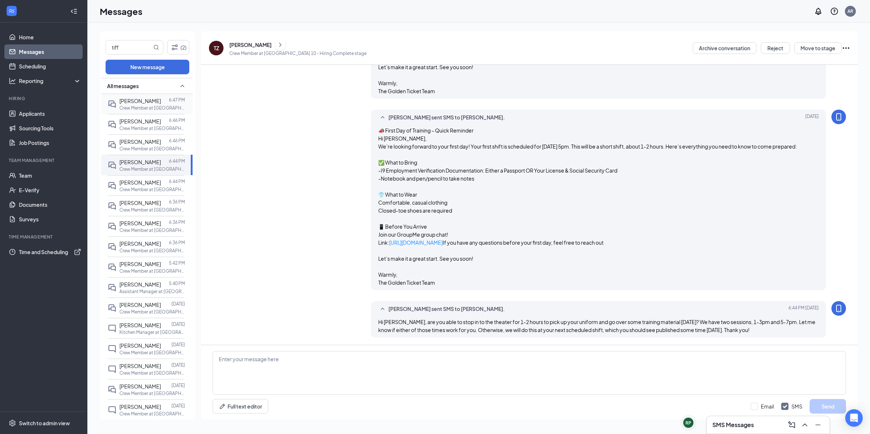
click at [145, 108] on p "Crew Member at [GEOGRAPHIC_DATA] 10" at bounding box center [152, 108] width 66 height 6
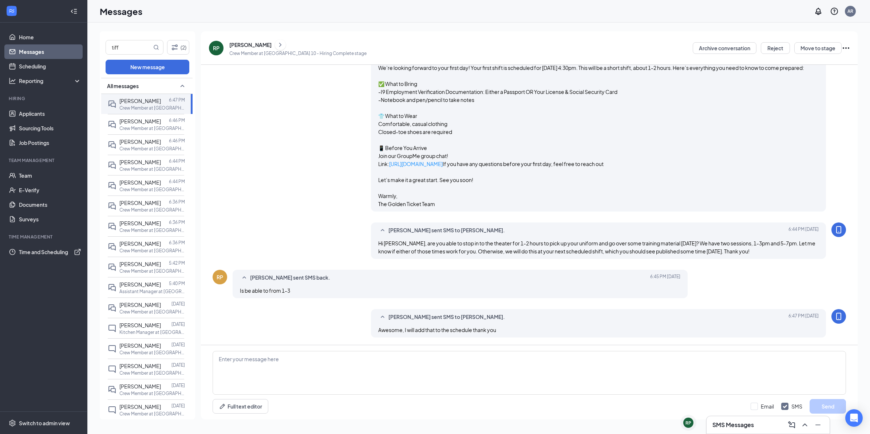
scroll to position [1313, 0]
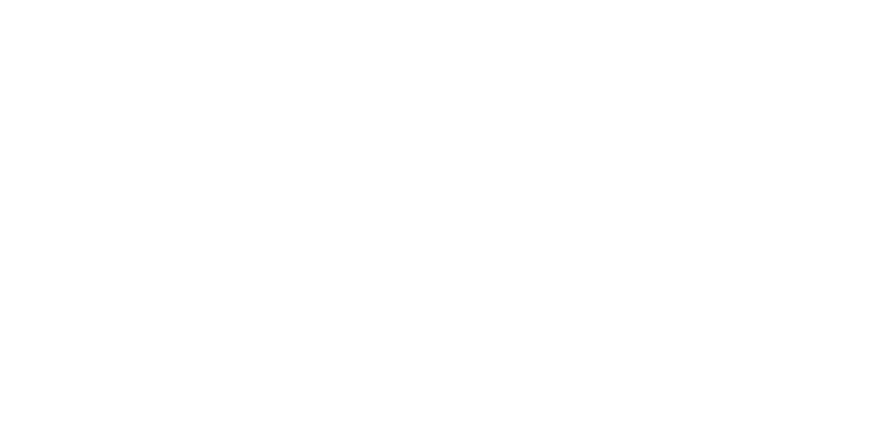
click at [0, 0] on html at bounding box center [0, 0] width 0 height 0
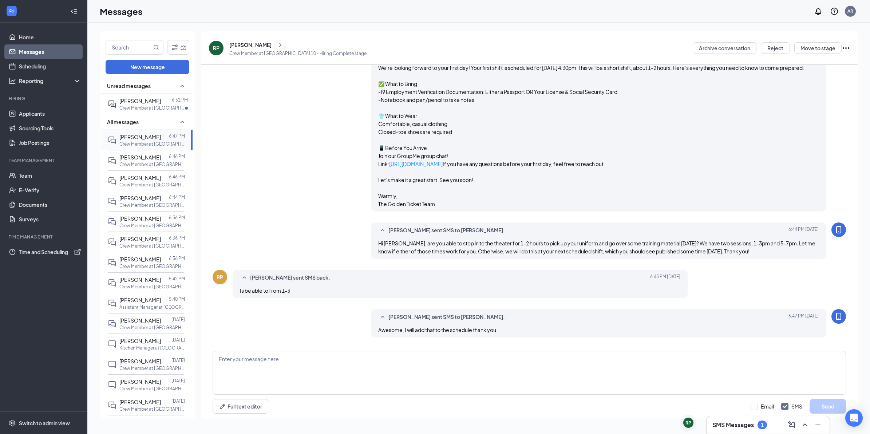
scroll to position [1313, 0]
click at [150, 159] on span "[PERSON_NAME]" at bounding box center [140, 157] width 42 height 7
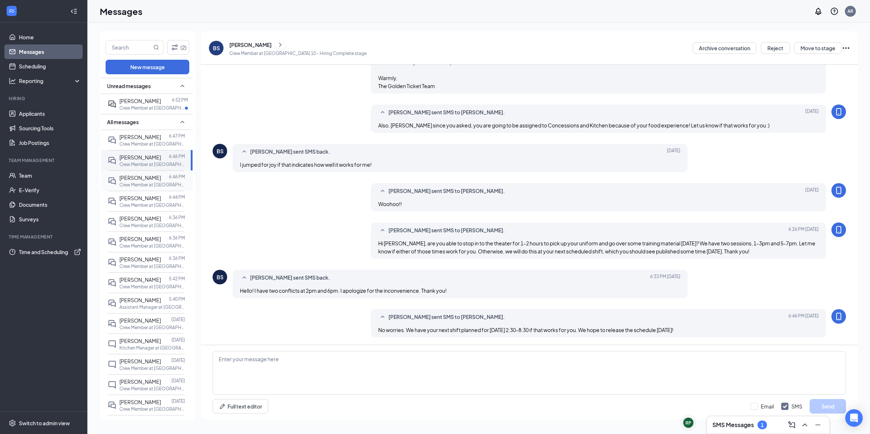
scroll to position [689, 0]
click at [161, 179] on div at bounding box center [165, 178] width 8 height 8
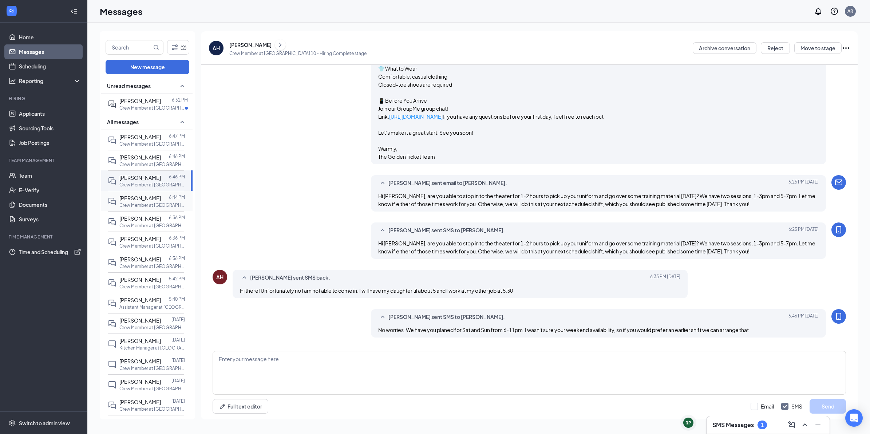
scroll to position [881, 0]
click at [150, 193] on div "Nathan Rieken 6:44 PM Crew Member at Bloomington 10" at bounding box center [146, 201] width 76 height 20
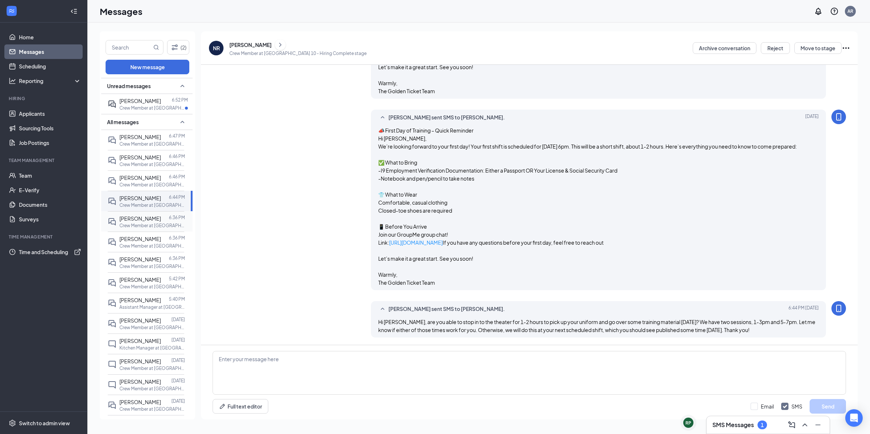
scroll to position [1041, 0]
click at [143, 217] on span "Kayla Reedy" at bounding box center [140, 218] width 42 height 7
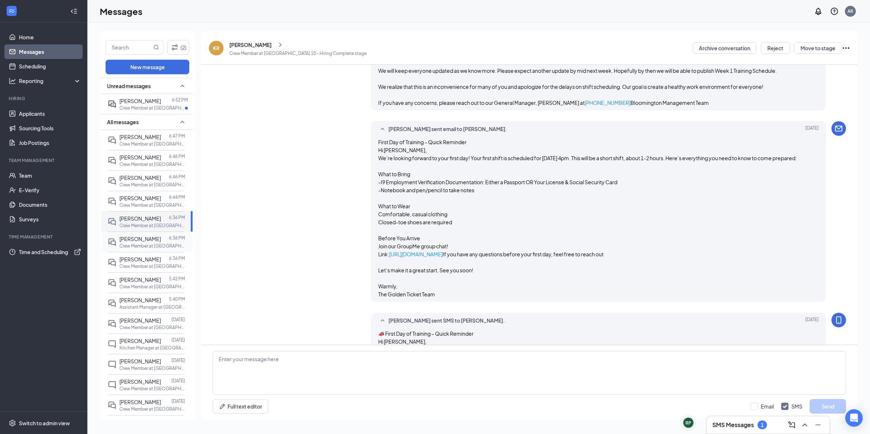
scroll to position [1394, 0]
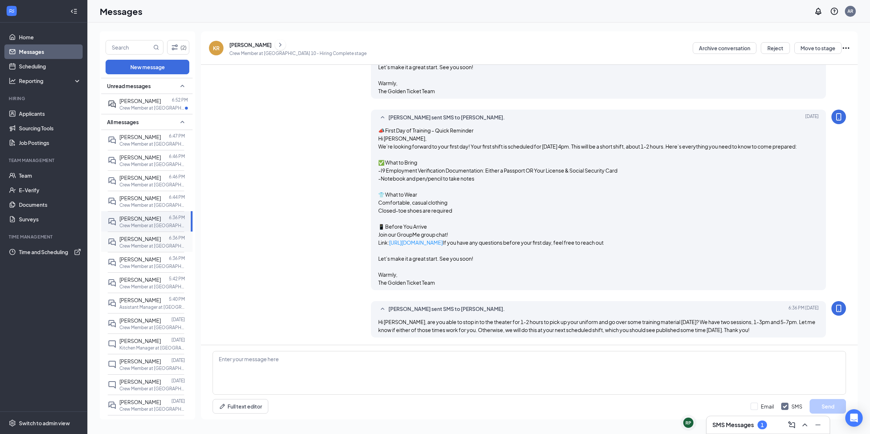
click at [161, 240] on div at bounding box center [165, 239] width 8 height 8
click at [142, 112] on div "Tiffany Zucchi 6:52 PM Crew Member at Bloomington 10" at bounding box center [146, 104] width 76 height 20
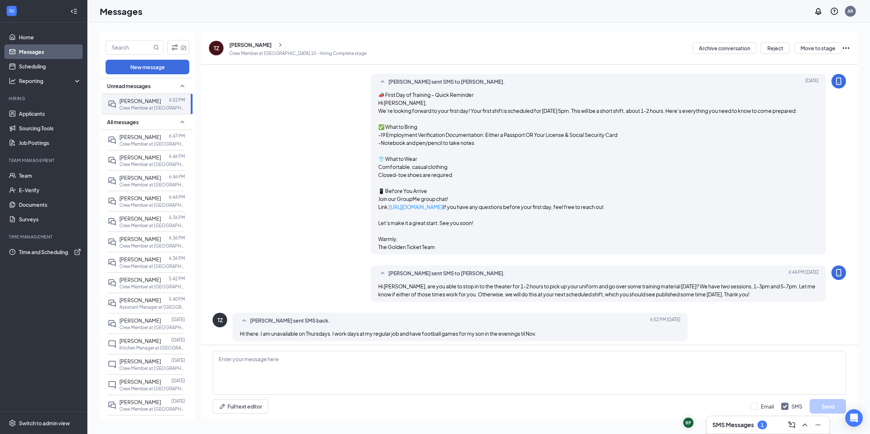
scroll to position [1057, 0]
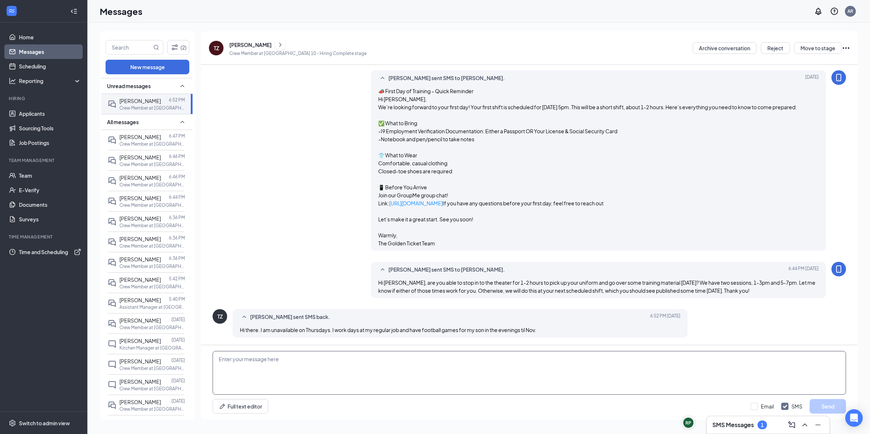
click at [414, 371] on textarea at bounding box center [530, 373] width 634 height 44
type textarea "No worries. We have your next planned shift for Sunday 10/19 from 9:30am-3:15pm…"
click at [835, 405] on button "Send" at bounding box center [828, 406] width 36 height 15
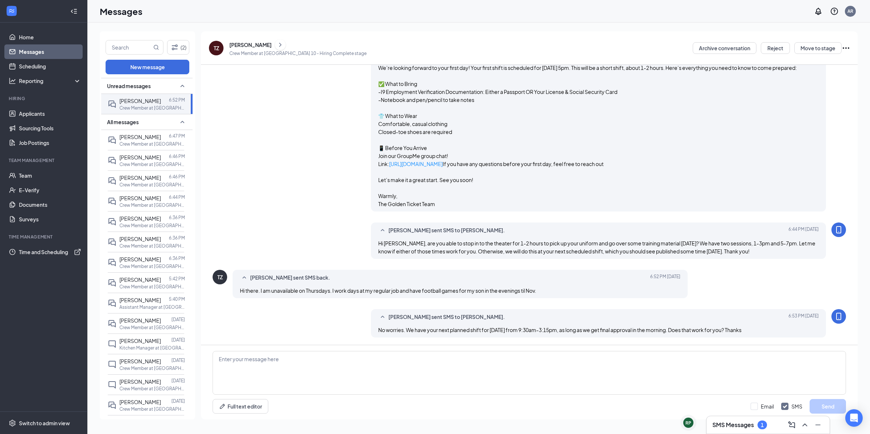
scroll to position [1097, 0]
click at [159, 106] on p "Crew Member at [GEOGRAPHIC_DATA] 10" at bounding box center [152, 108] width 66 height 6
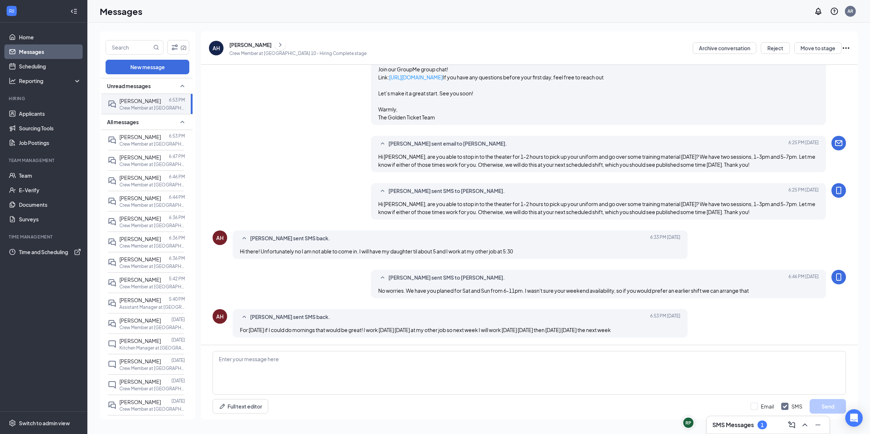
scroll to position [705, 0]
click at [512, 373] on textarea at bounding box center [530, 373] width 634 height 44
click at [396, 362] on textarea at bounding box center [530, 373] width 634 height 44
type textarea "For Saturday we can do 9:30am-3:15pm for this week. Thank you! and sounds good"
click at [833, 406] on button "Send" at bounding box center [828, 406] width 36 height 15
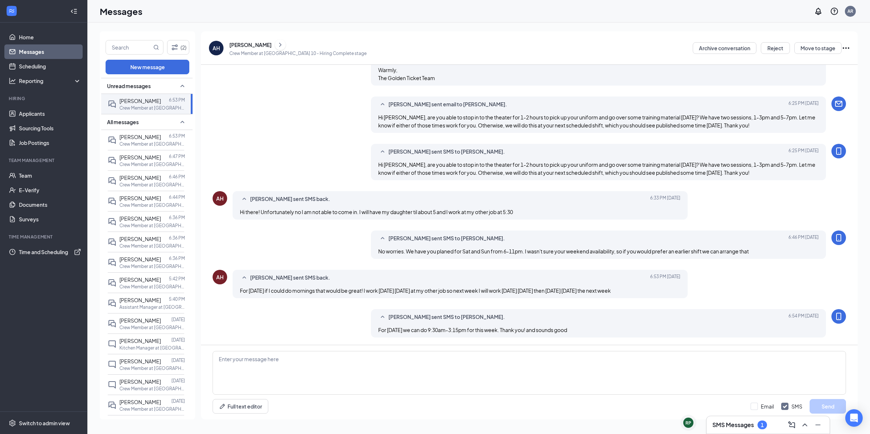
scroll to position [744, 0]
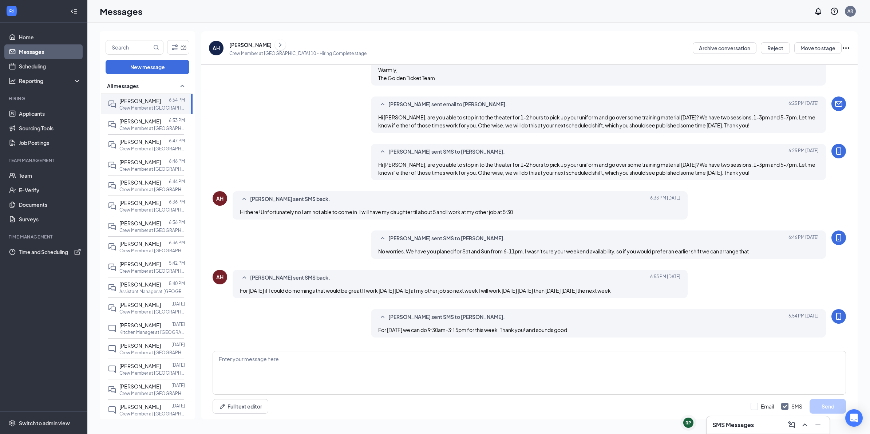
scroll to position [697, 0]
